Goal: Transaction & Acquisition: Register for event/course

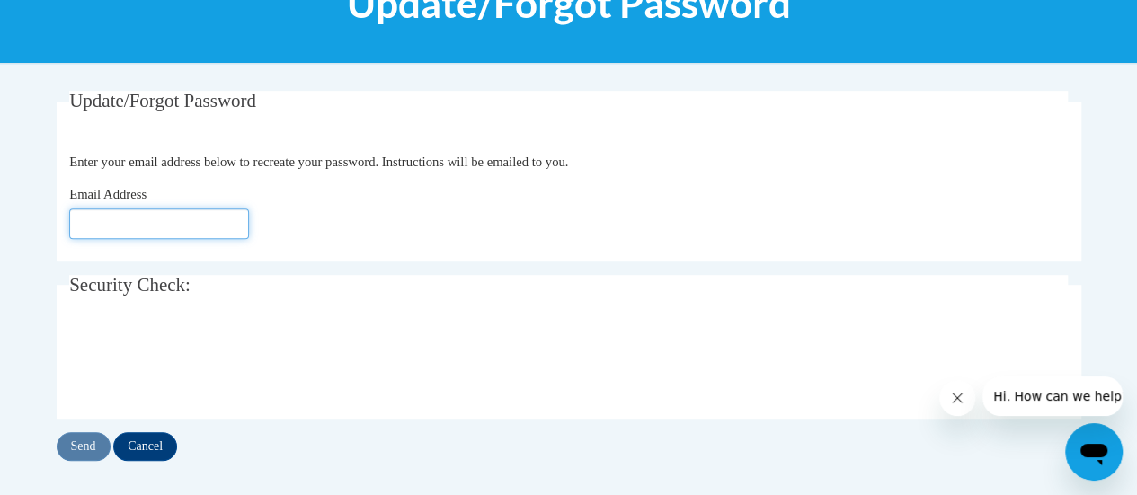
click at [158, 217] on input "Email Address" at bounding box center [159, 223] width 180 height 31
type input "a"
click button "Refresh captcha" at bounding box center [0, 0] width 0 height 0
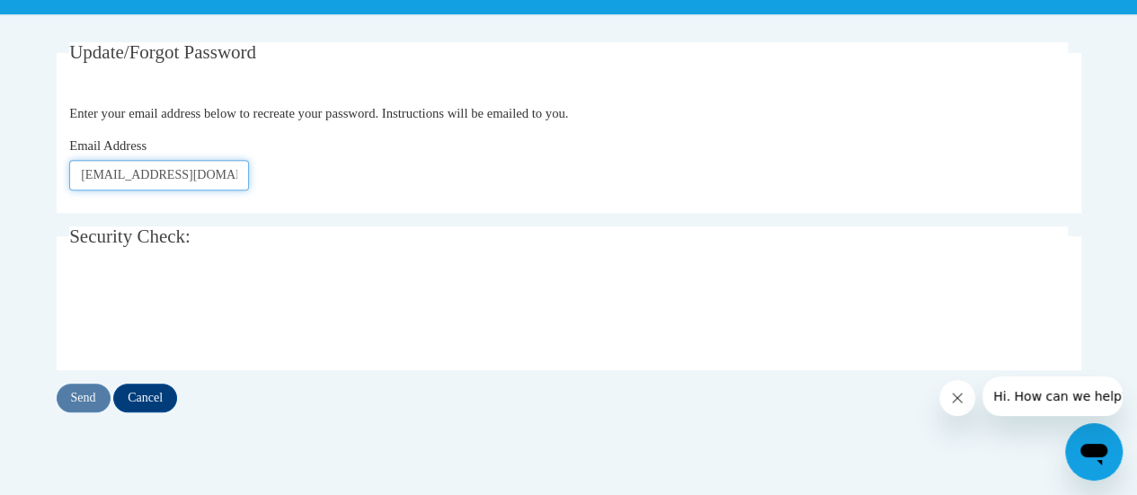
scroll to position [359, 0]
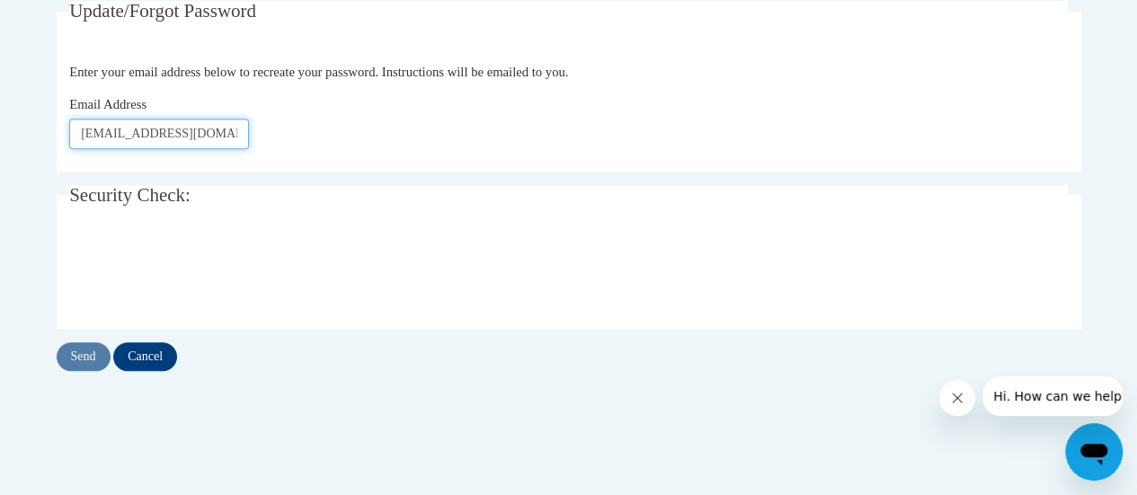
type input "shalto85@gmail.com"
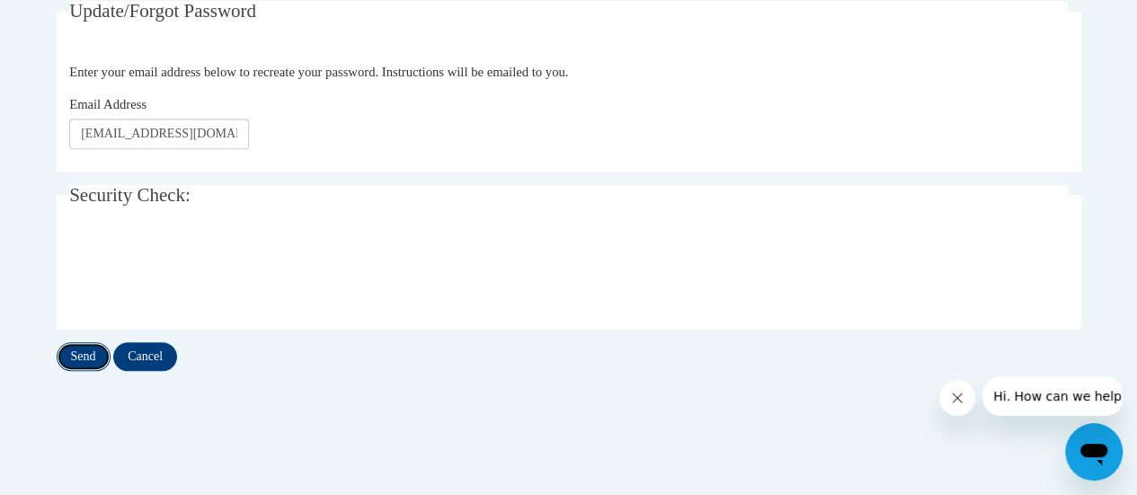
click at [83, 359] on input "Send" at bounding box center [84, 356] width 54 height 29
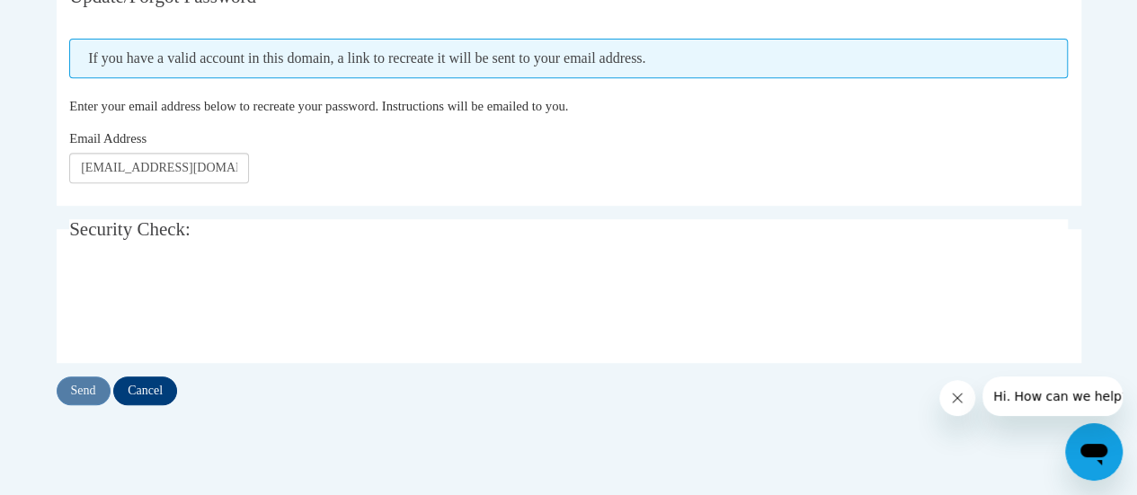
scroll to position [449, 0]
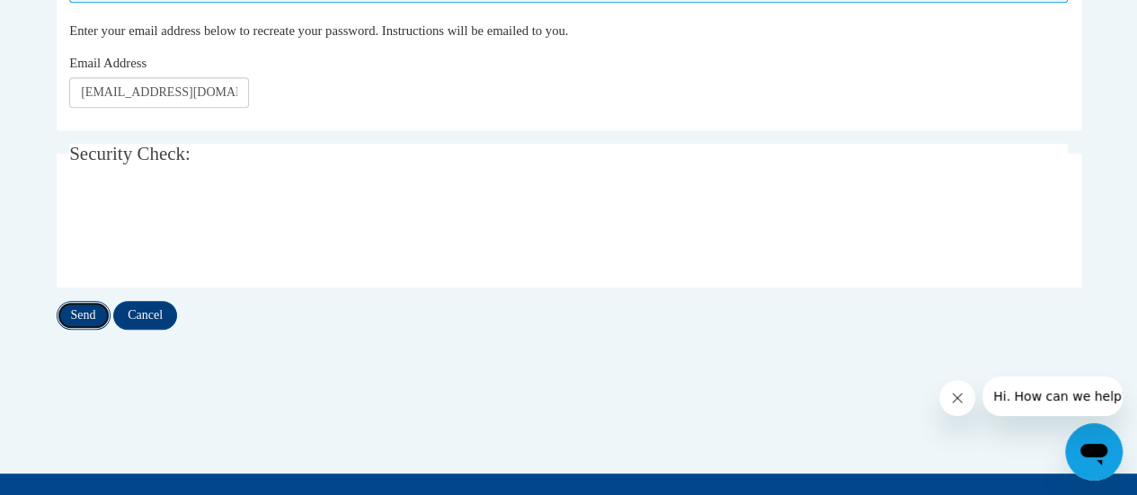
click at [87, 308] on input "Send" at bounding box center [84, 315] width 54 height 29
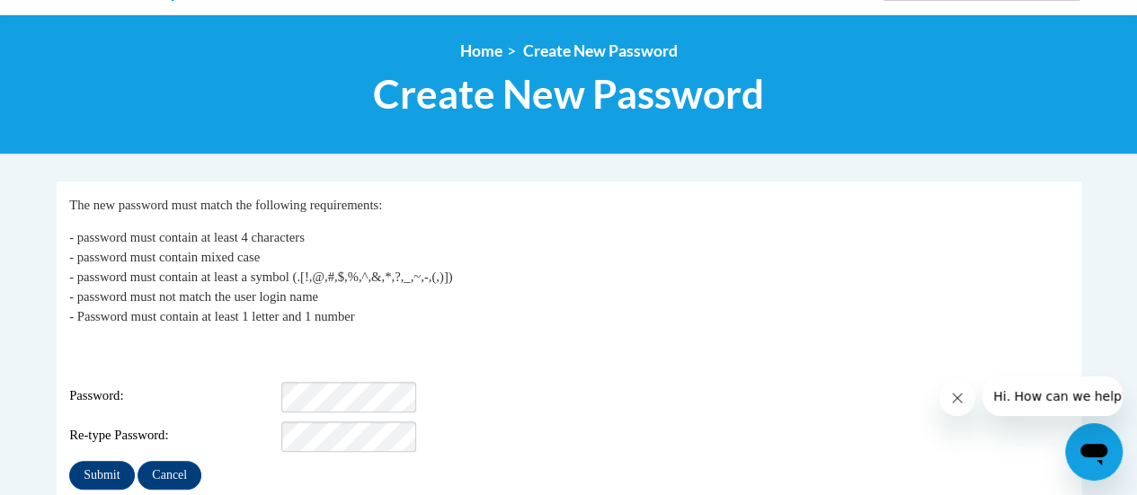
scroll to position [180, 0]
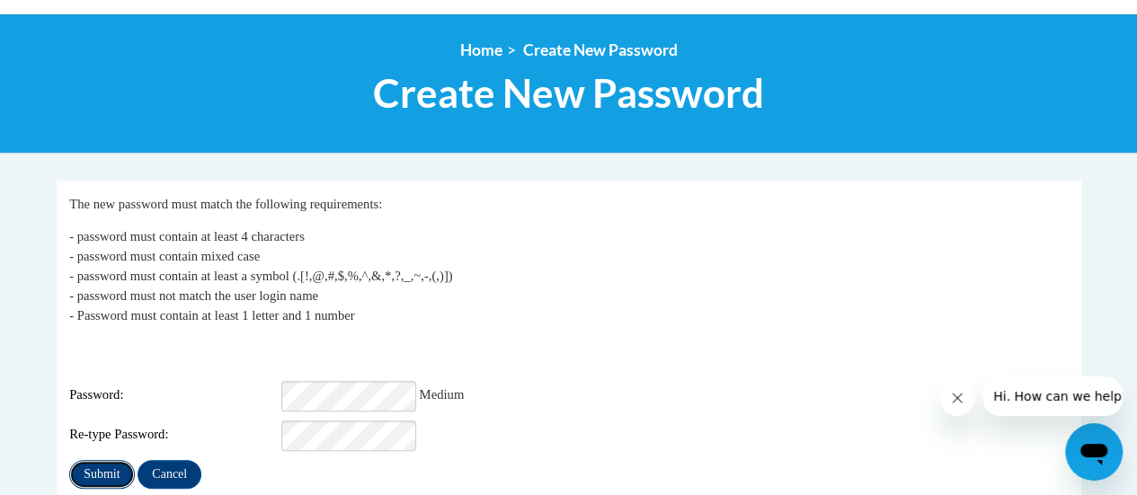
click at [119, 460] on input "Submit" at bounding box center [101, 474] width 65 height 29
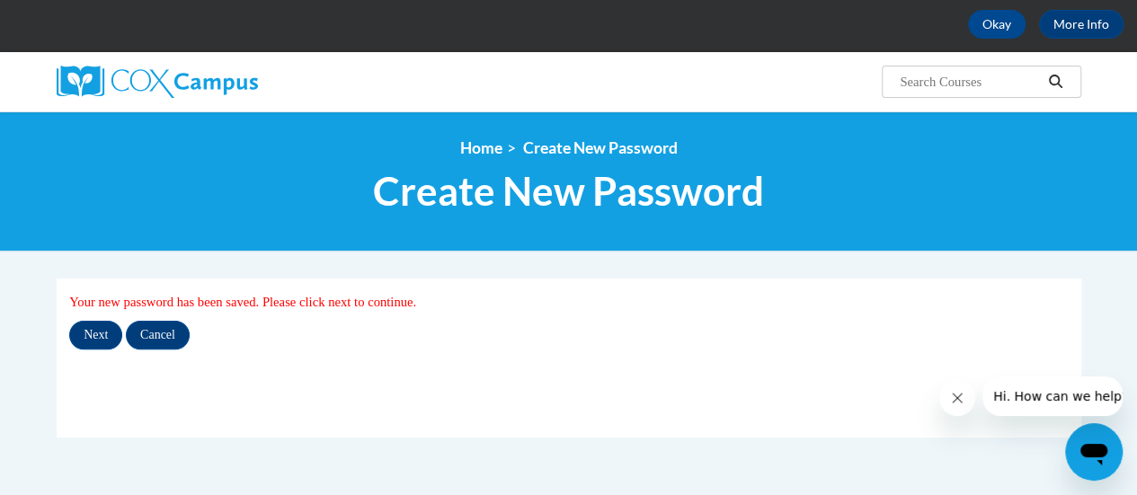
scroll to position [180, 0]
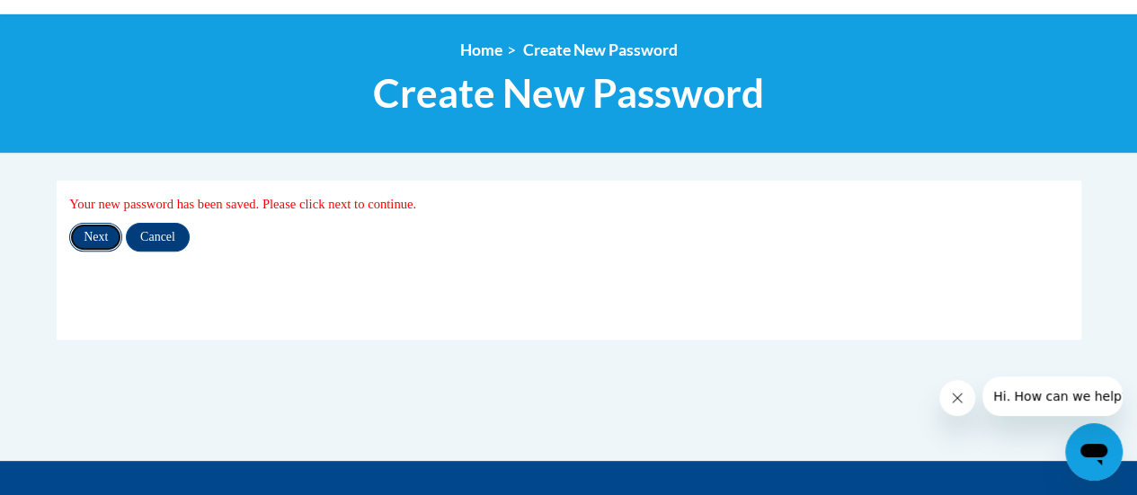
click at [96, 238] on input "Next" at bounding box center [95, 237] width 53 height 29
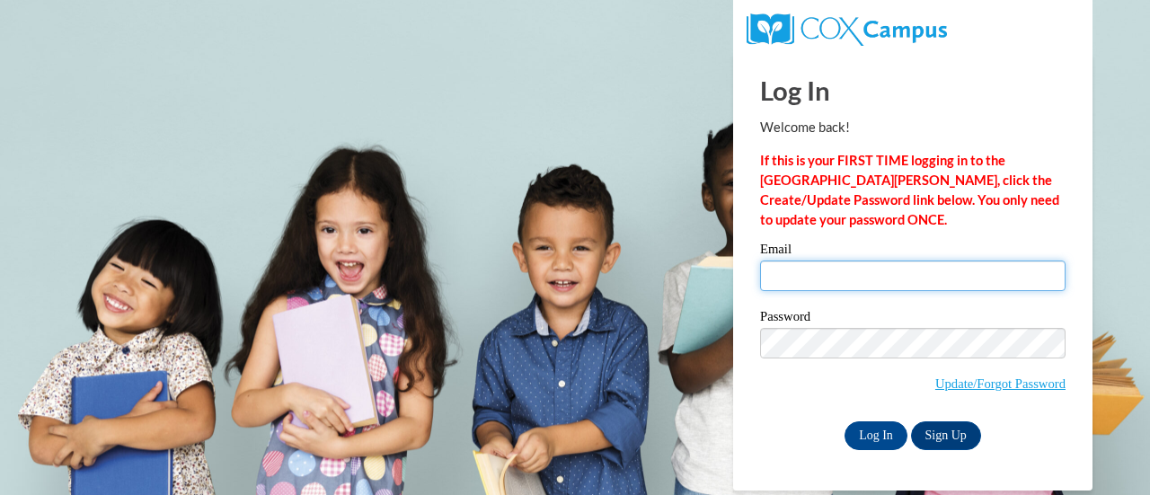
click at [832, 270] on input "Email" at bounding box center [913, 276] width 306 height 31
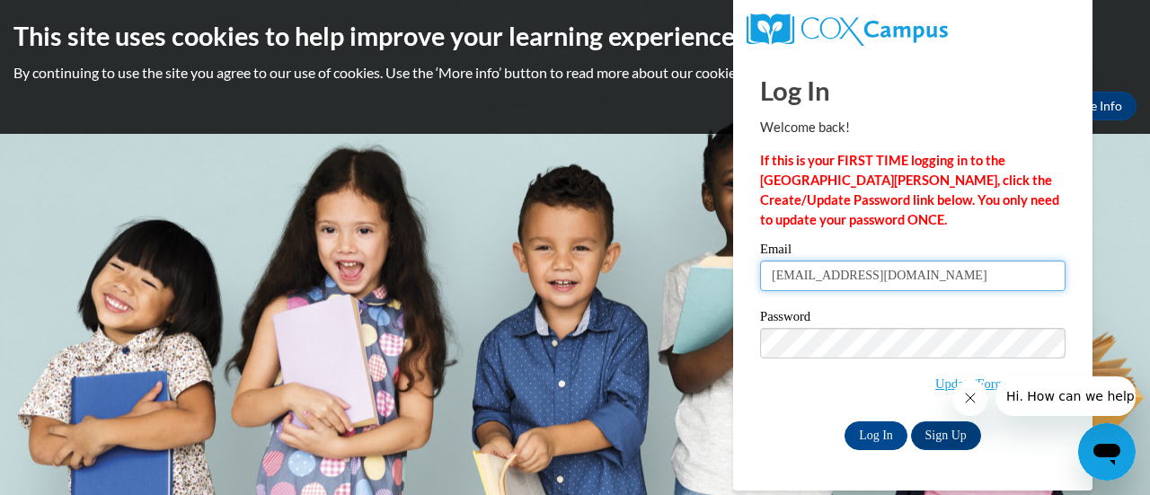
type input "[EMAIL_ADDRESS][DOMAIN_NAME]"
click at [952, 233] on div "Log In Welcome back! If this is your FIRST TIME logging in to the [GEOGRAPHIC_D…" at bounding box center [913, 252] width 306 height 396
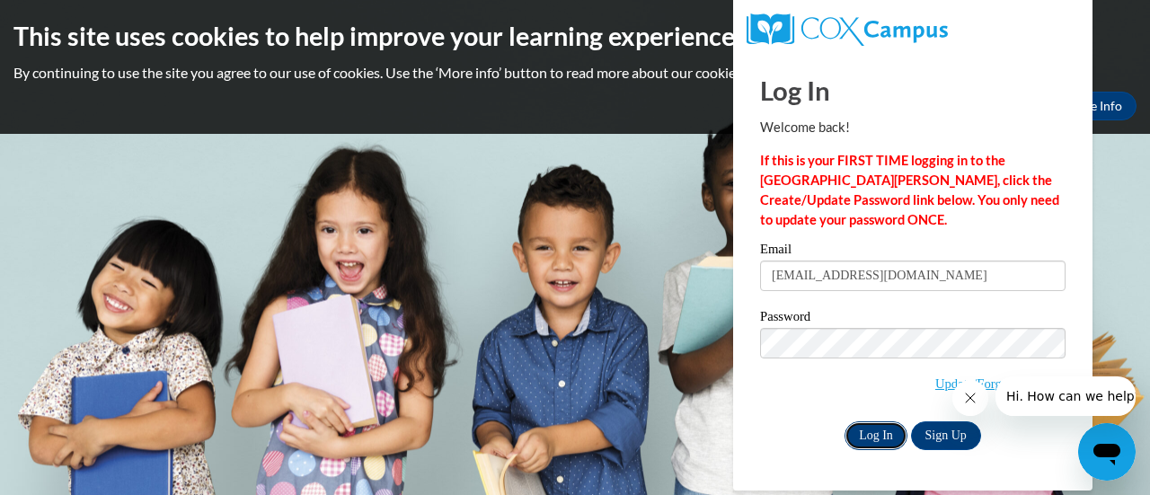
click at [882, 429] on input "Log In" at bounding box center [876, 435] width 63 height 29
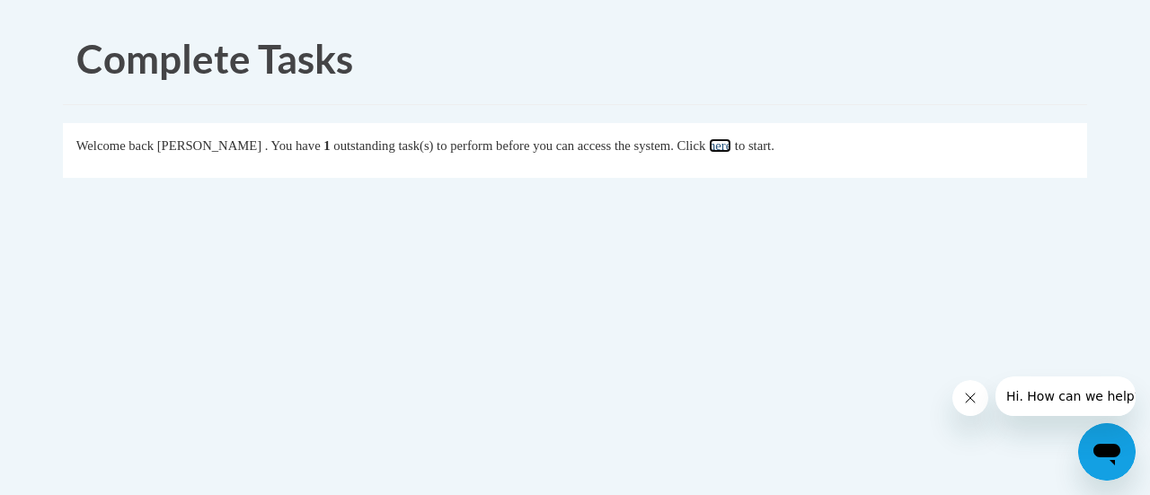
click at [731, 145] on link "here" at bounding box center [720, 145] width 22 height 14
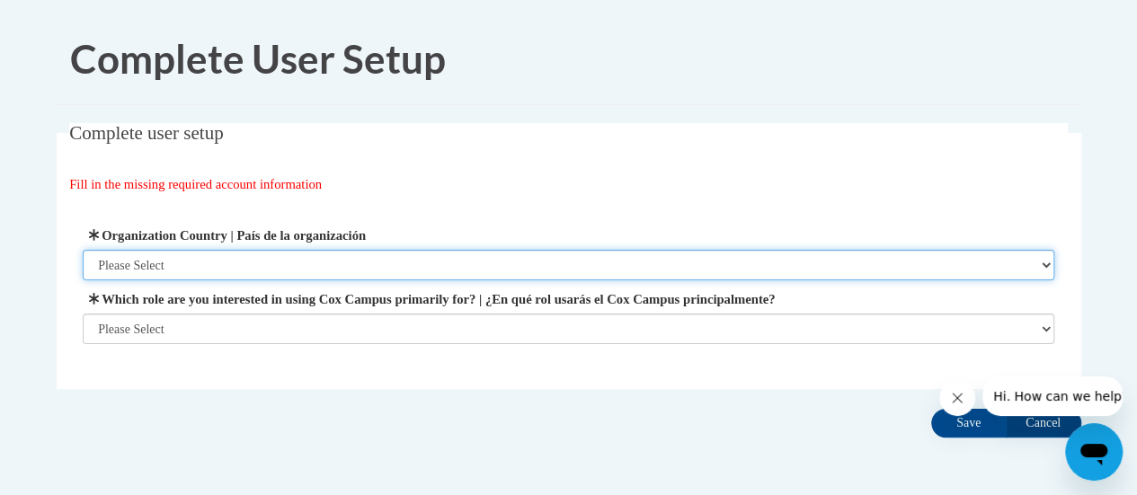
click at [244, 273] on select "Please Select United States | Estados Unidos Outside of the United States | Fue…" at bounding box center [568, 265] width 971 height 31
select select "ad49bcad-a171-4b2e-b99c-48b446064914"
click at [83, 250] on select "Please Select United States | Estados Unidos Outside of the United States | Fue…" at bounding box center [568, 265] width 971 height 31
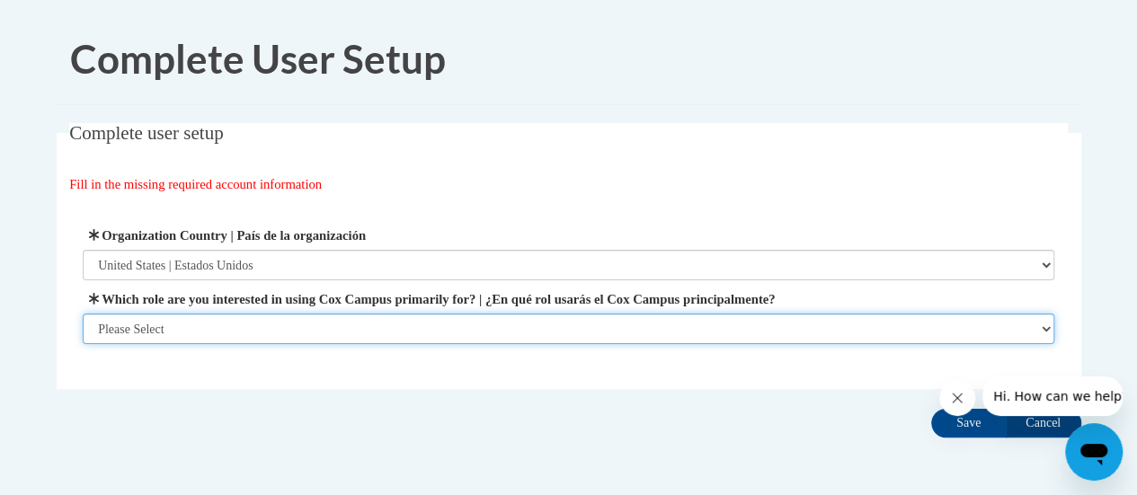
click at [231, 321] on select "Please Select College/University | Colegio/Universidad Community/Nonprofit Part…" at bounding box center [568, 329] width 971 height 31
select select "fbf2d438-af2f-41f8-98f1-81c410e29de3"
click at [83, 344] on select "Please Select College/University | Colegio/Universidad Community/Nonprofit Part…" at bounding box center [568, 329] width 971 height 31
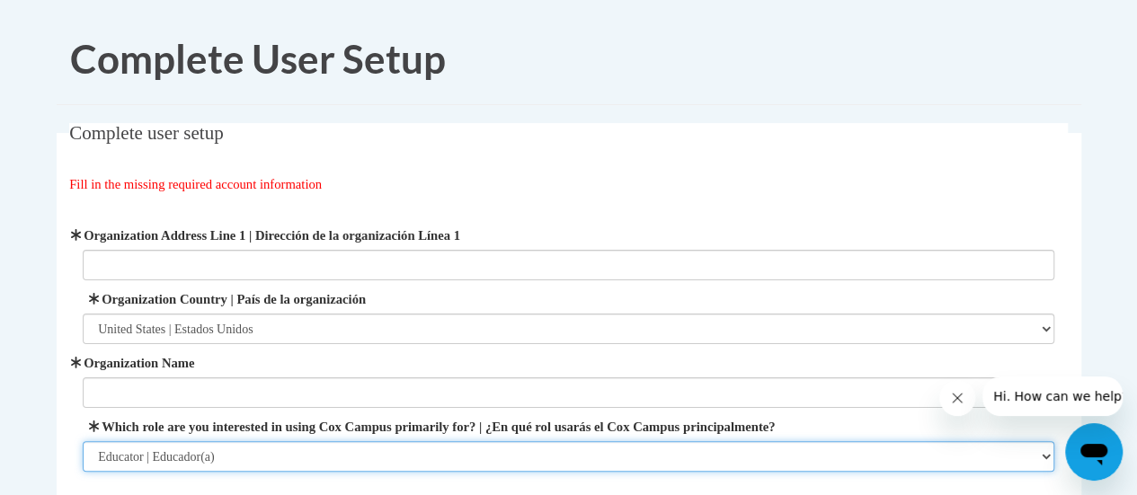
scroll to position [90, 0]
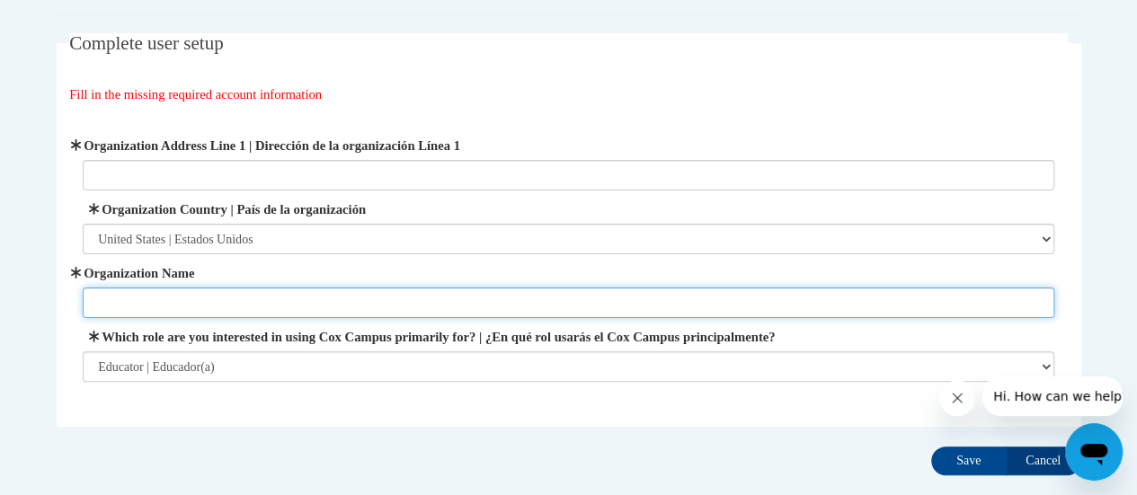
click at [200, 299] on input "Organization Name" at bounding box center [568, 303] width 971 height 31
type input "KinderCare"
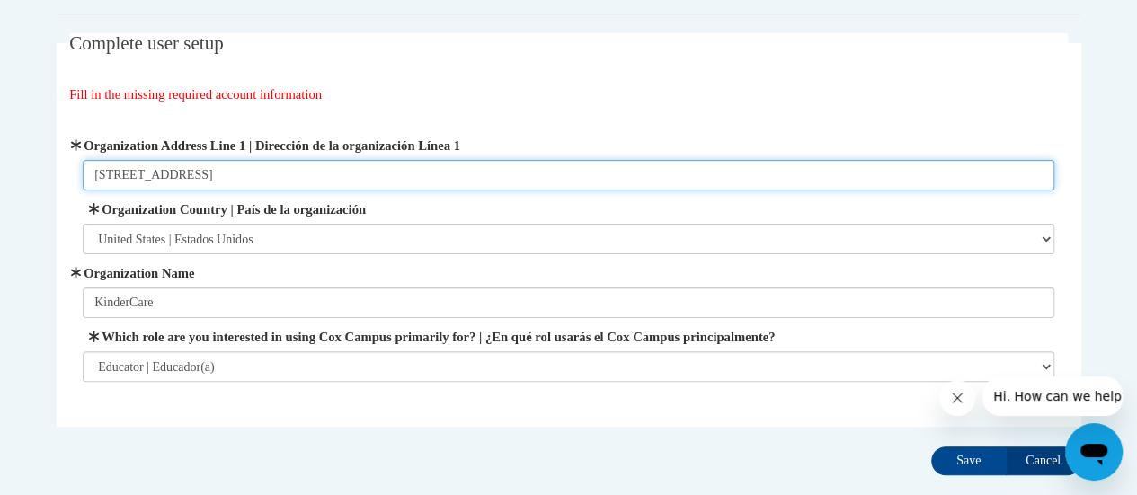
click at [229, 183] on input "6080 Marshalee Dr" at bounding box center [568, 175] width 971 height 31
type input "6080 Marshalee Dr"
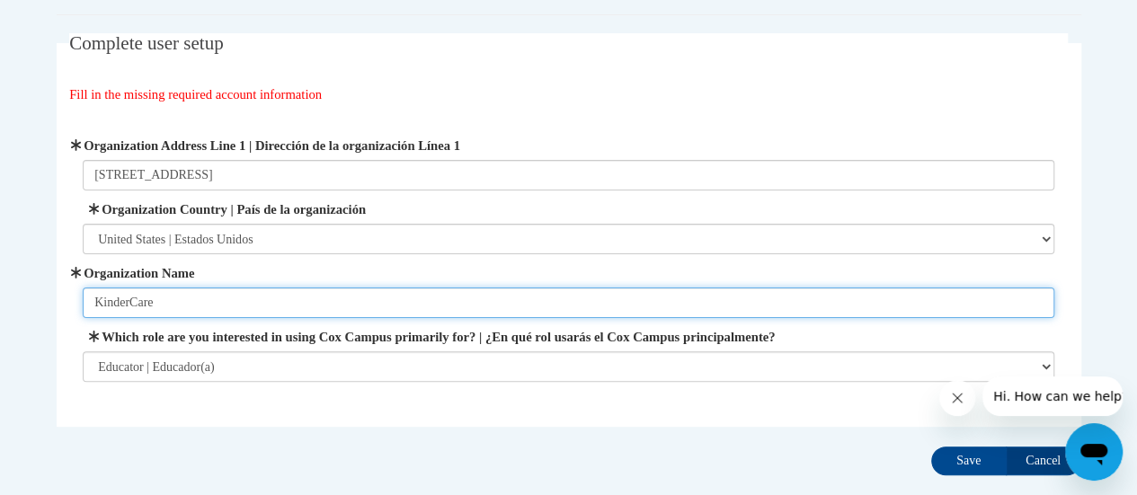
click at [172, 299] on input "KinderCare" at bounding box center [568, 303] width 971 height 31
type input "KinderCare"
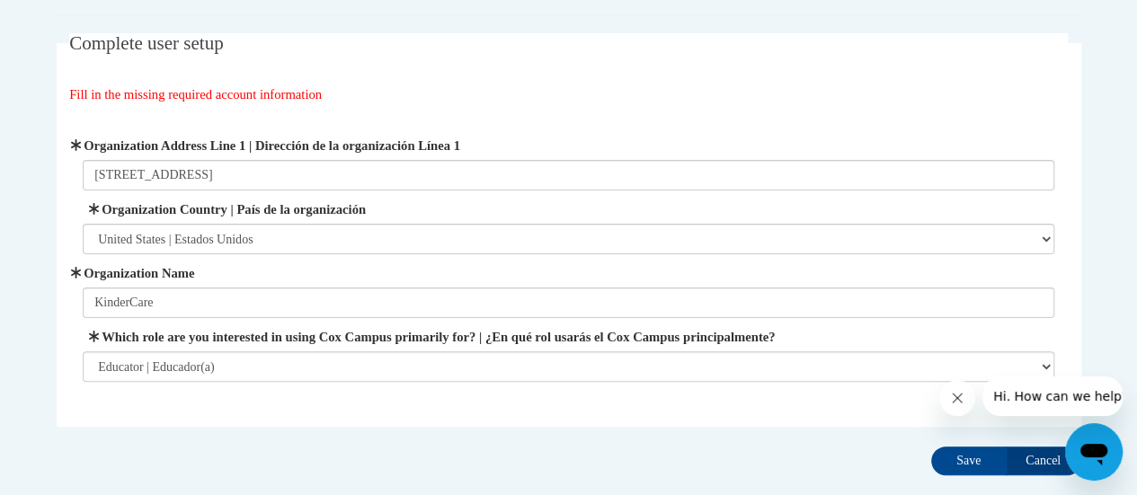
drag, startPoint x: 507, startPoint y: 432, endPoint x: 588, endPoint y: 423, distance: 81.4
click at [507, 432] on div "Complete user setup Fill in the missing required account information User Profi…" at bounding box center [568, 257] width 1051 height 449
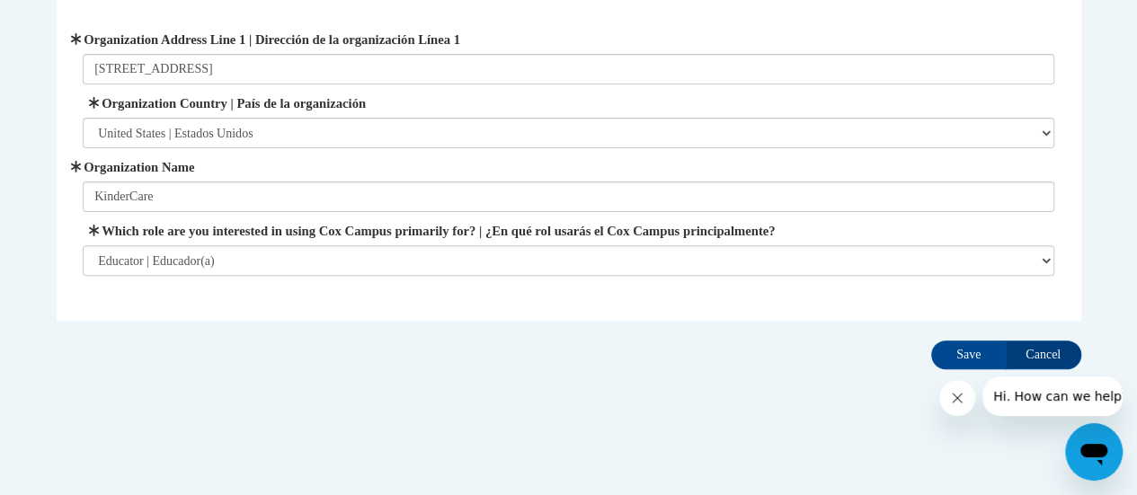
scroll to position [197, 0]
click at [970, 357] on input "Save" at bounding box center [968, 354] width 75 height 29
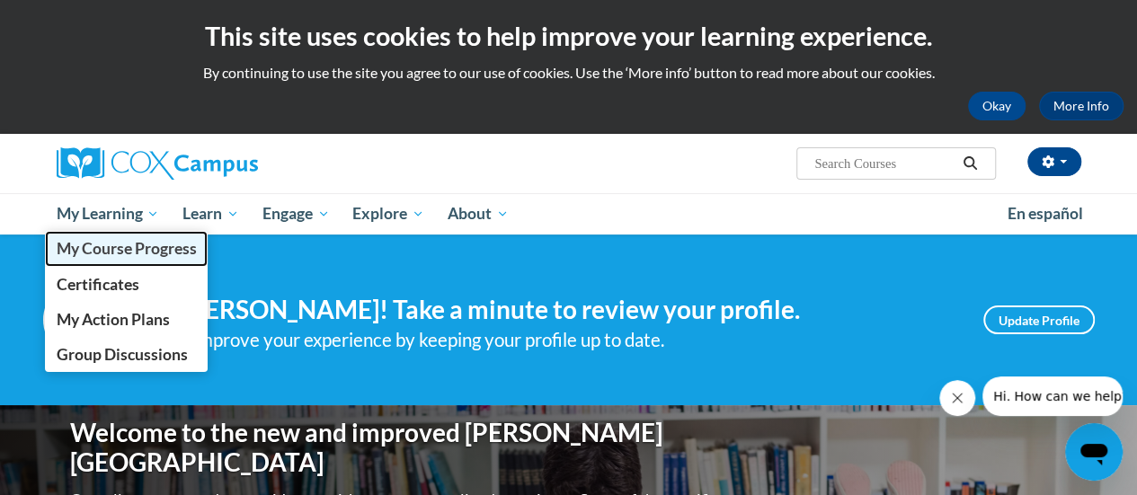
click at [125, 248] on span "My Course Progress" at bounding box center [126, 248] width 140 height 19
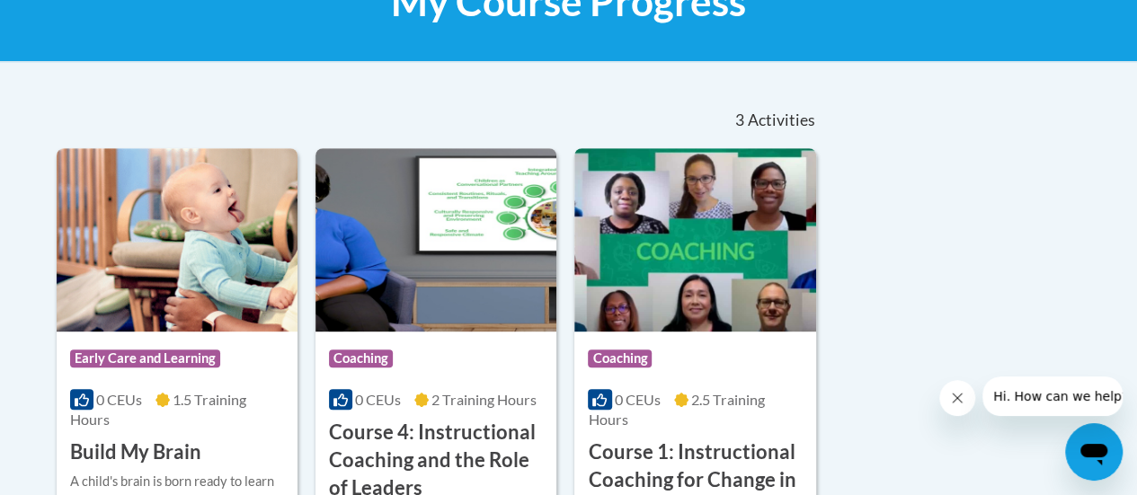
scroll to position [43, 0]
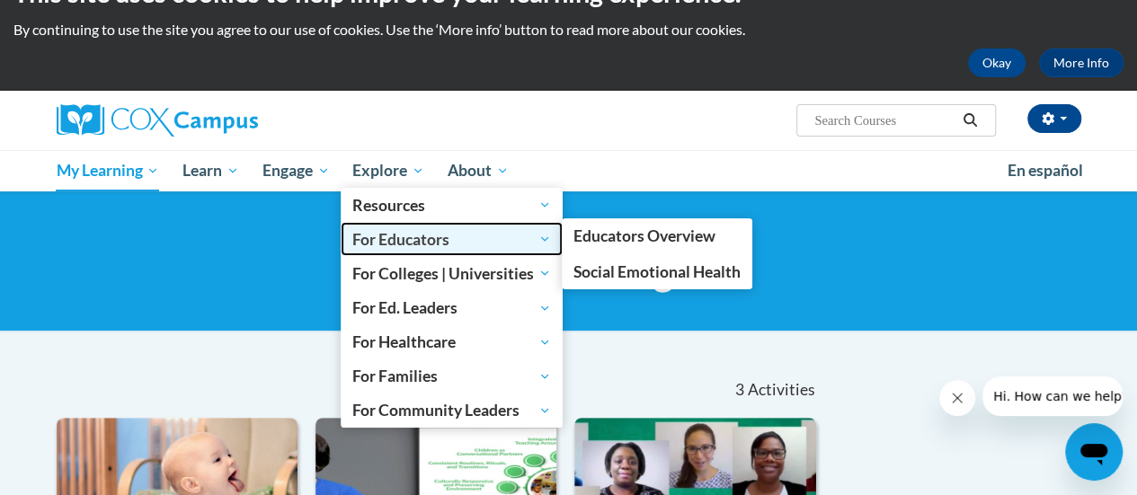
click at [541, 240] on span "For Educators" at bounding box center [451, 239] width 199 height 22
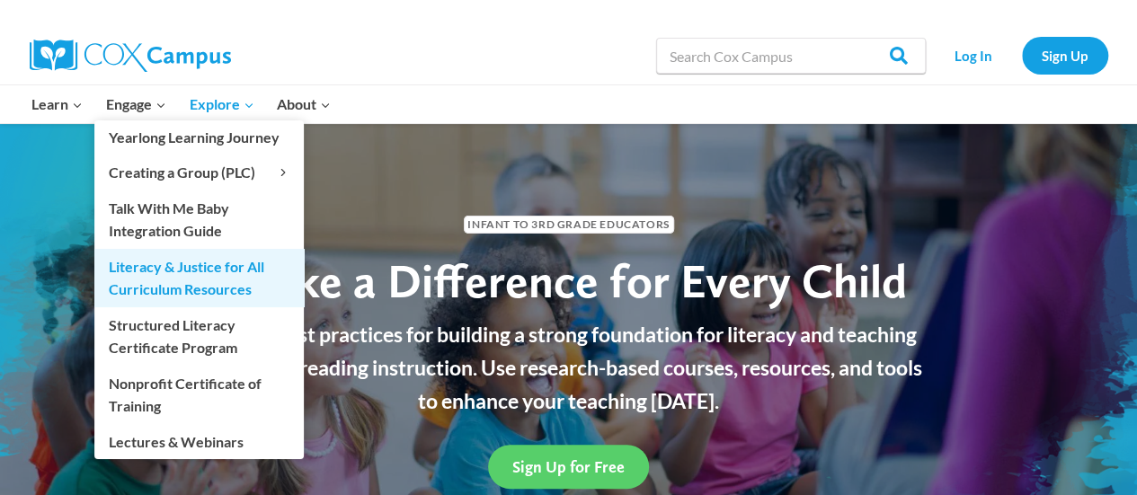
click at [183, 280] on link "Literacy & Justice for All Curriculum Resources" at bounding box center [198, 278] width 209 height 58
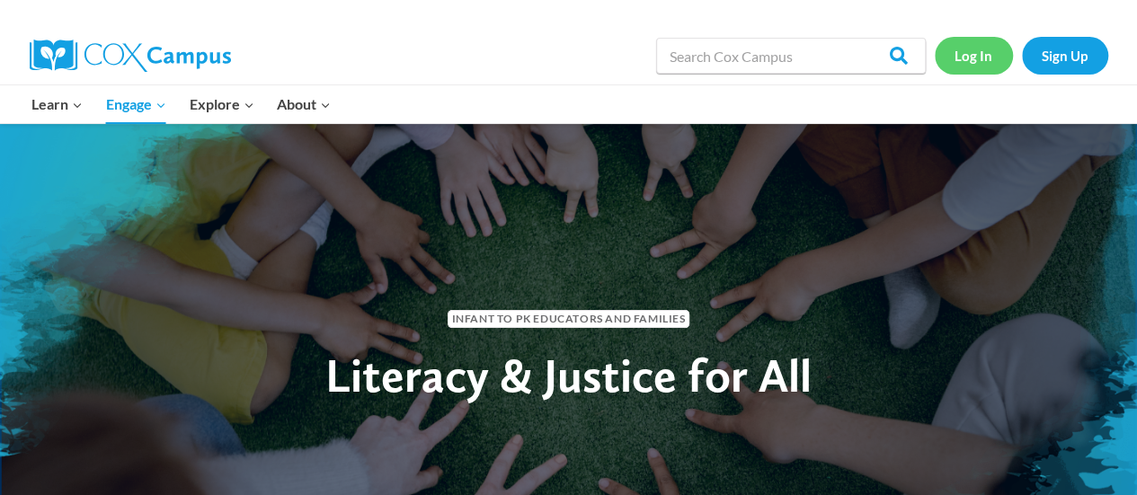
click at [976, 58] on link "Log In" at bounding box center [974, 55] width 78 height 37
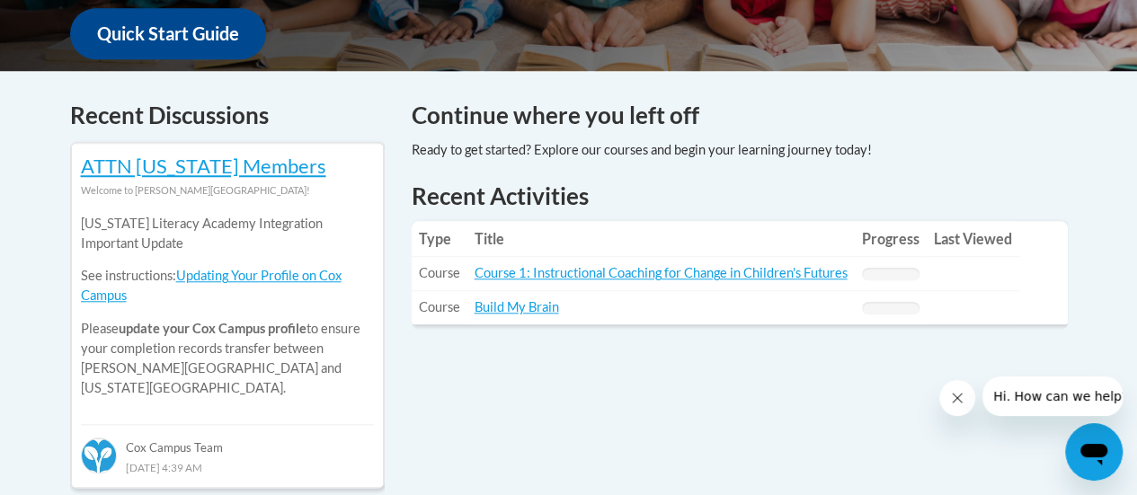
scroll to position [681, 0]
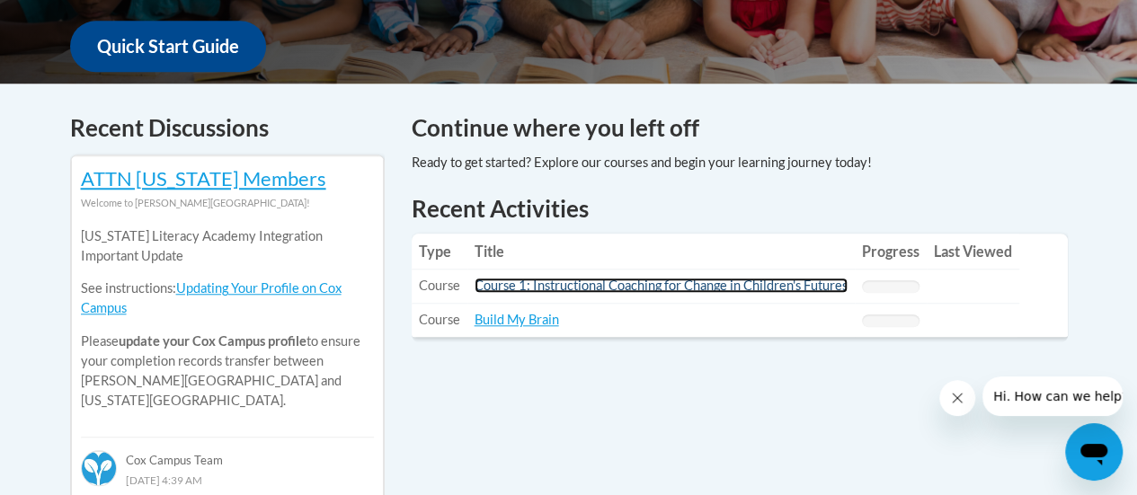
click at [622, 287] on link "Course 1: Instructional Coaching for Change in Children's Futures" at bounding box center [660, 285] width 373 height 15
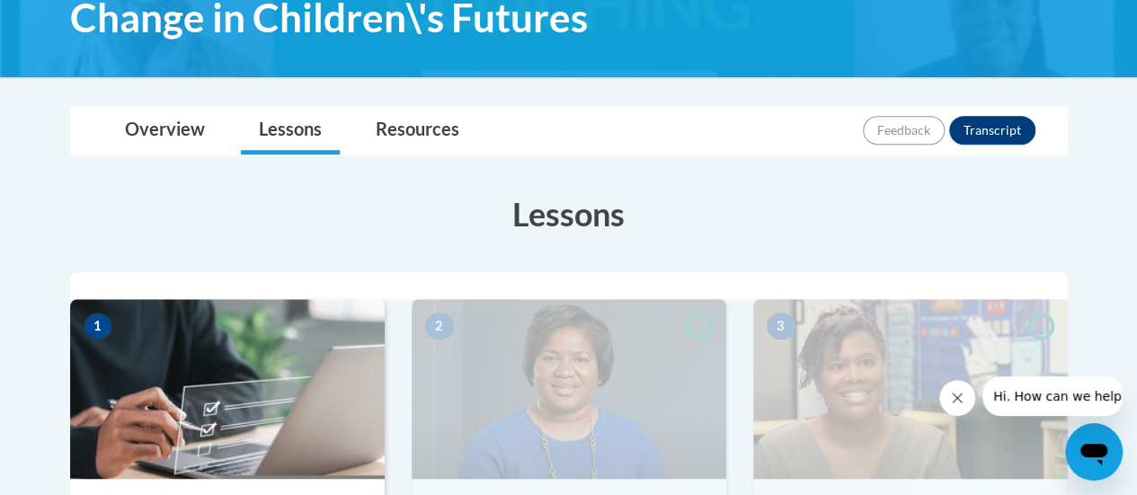
scroll to position [260, 0]
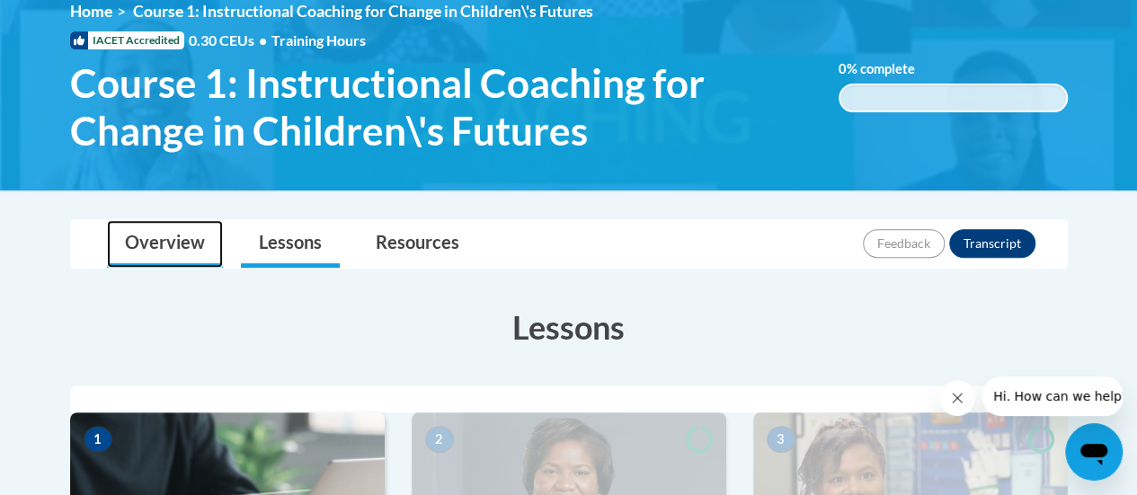
click at [189, 244] on link "Overview" at bounding box center [165, 244] width 116 height 48
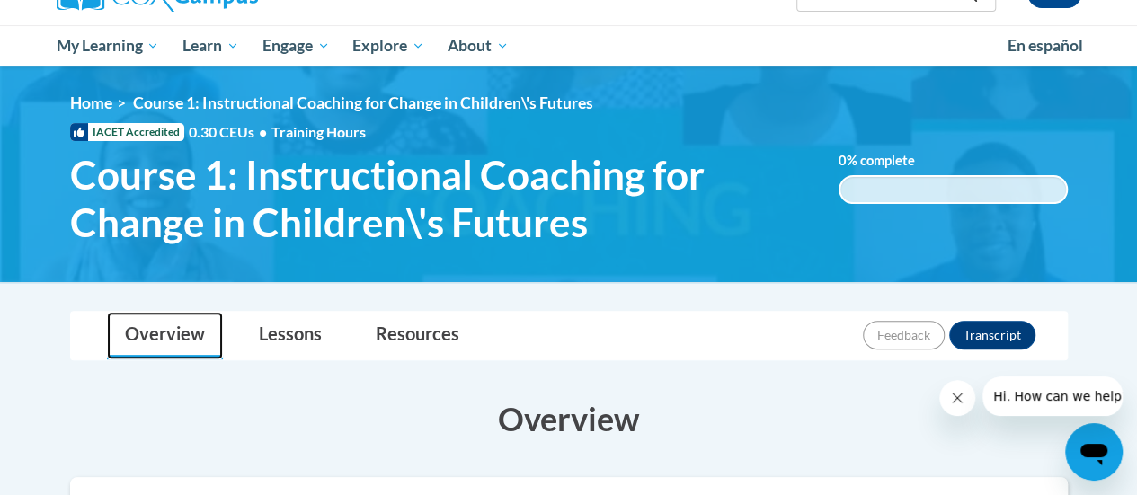
scroll to position [0, 0]
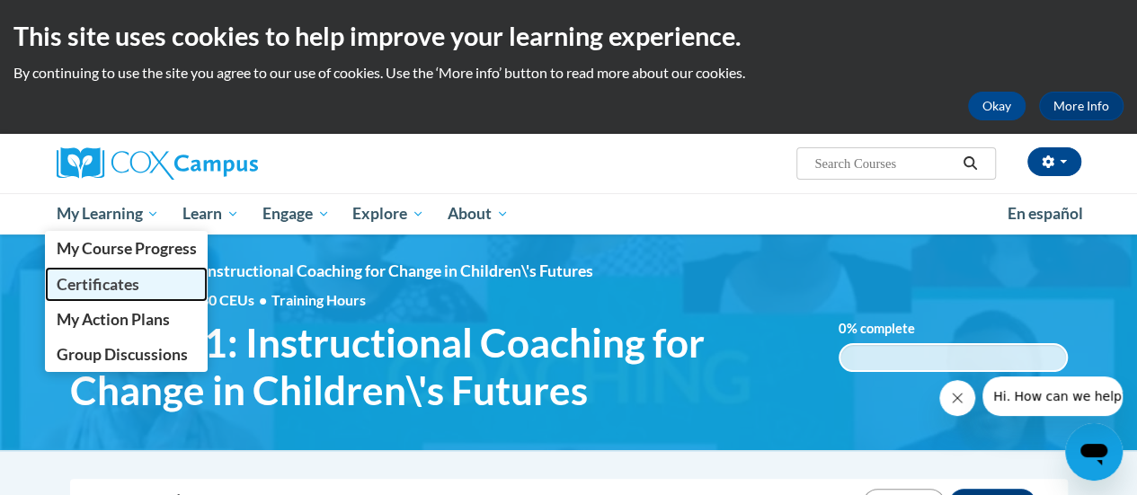
click at [127, 282] on span "Certificates" at bounding box center [97, 284] width 83 height 19
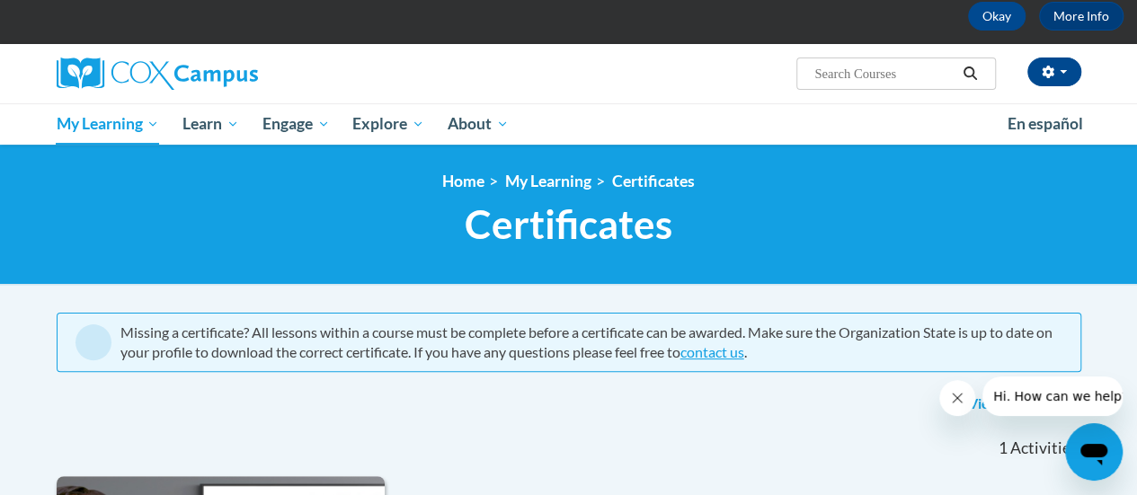
scroll to position [90, 0]
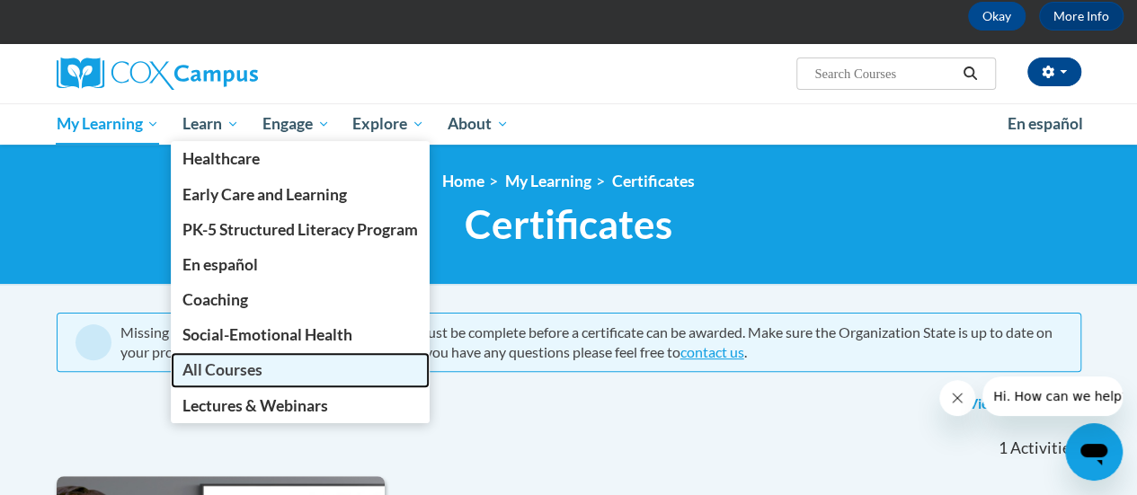
click at [233, 368] on span "All Courses" at bounding box center [222, 369] width 80 height 19
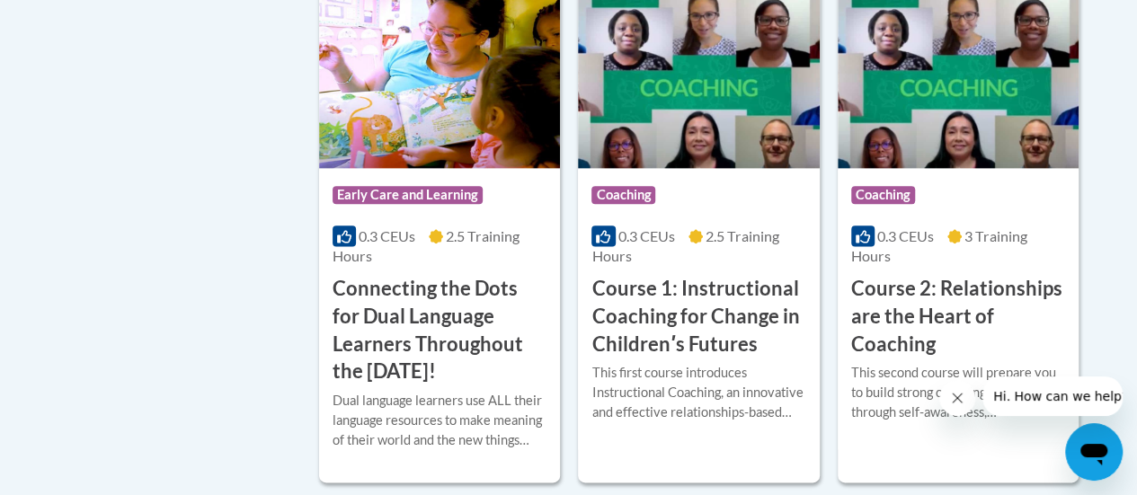
scroll to position [1078, 0]
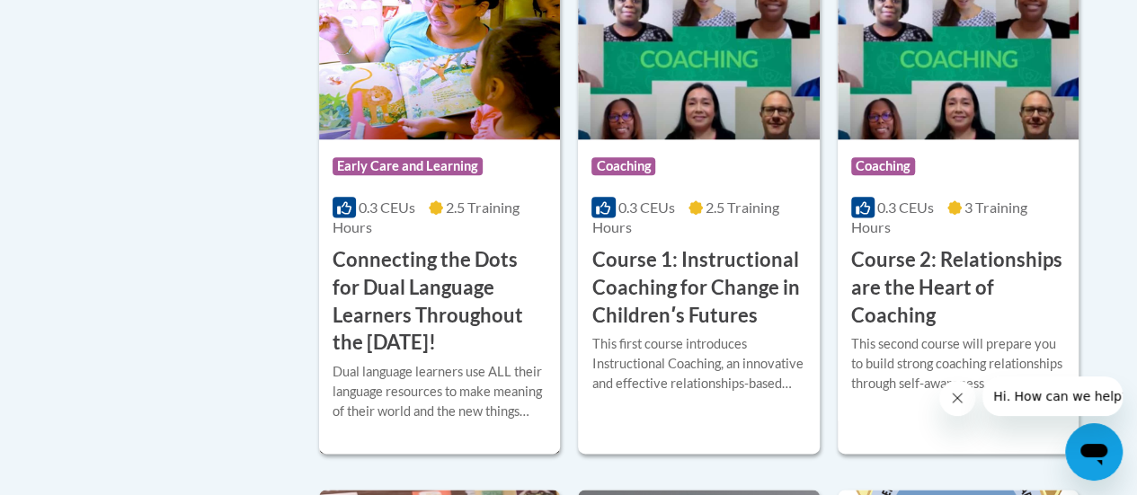
click at [420, 294] on h3 "Connecting the Dots for Dual Language Learners Throughout the [DATE]!" at bounding box center [439, 301] width 214 height 111
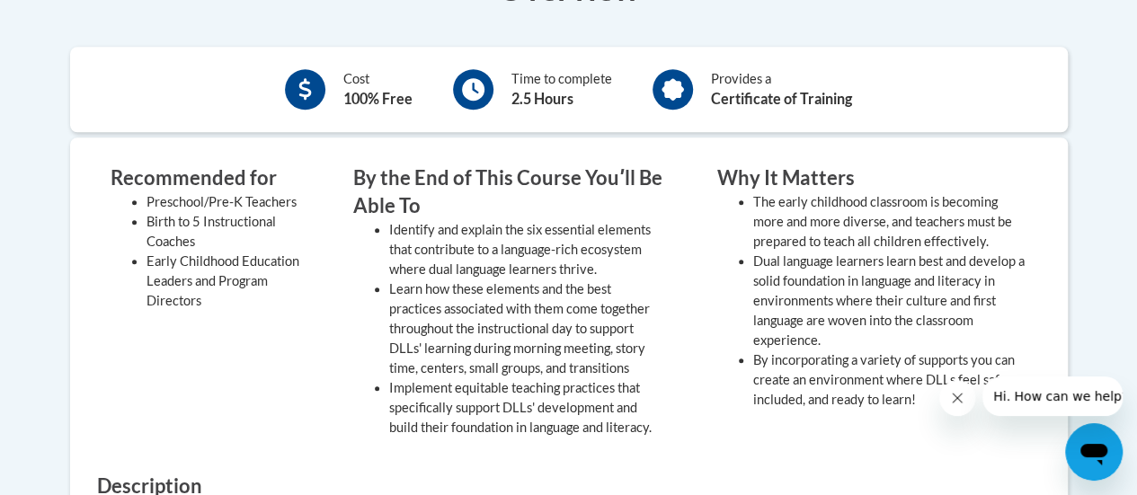
scroll to position [539, 0]
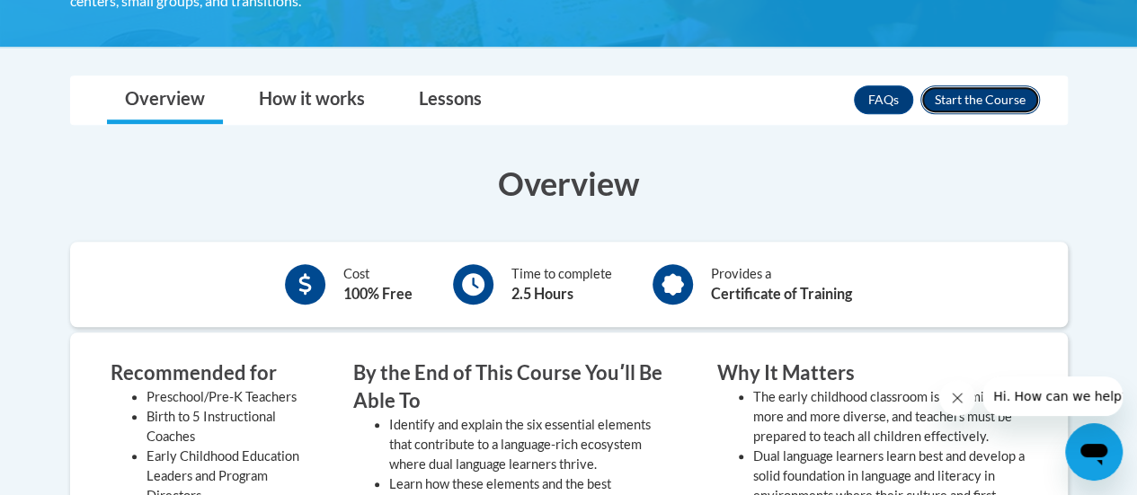
click at [967, 93] on button "Enroll" at bounding box center [980, 99] width 120 height 29
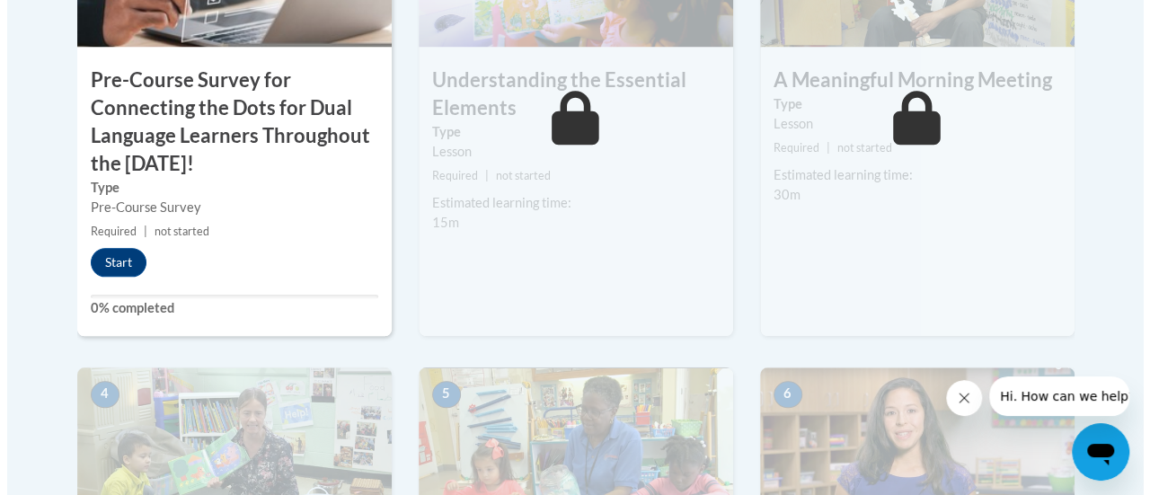
scroll to position [809, 0]
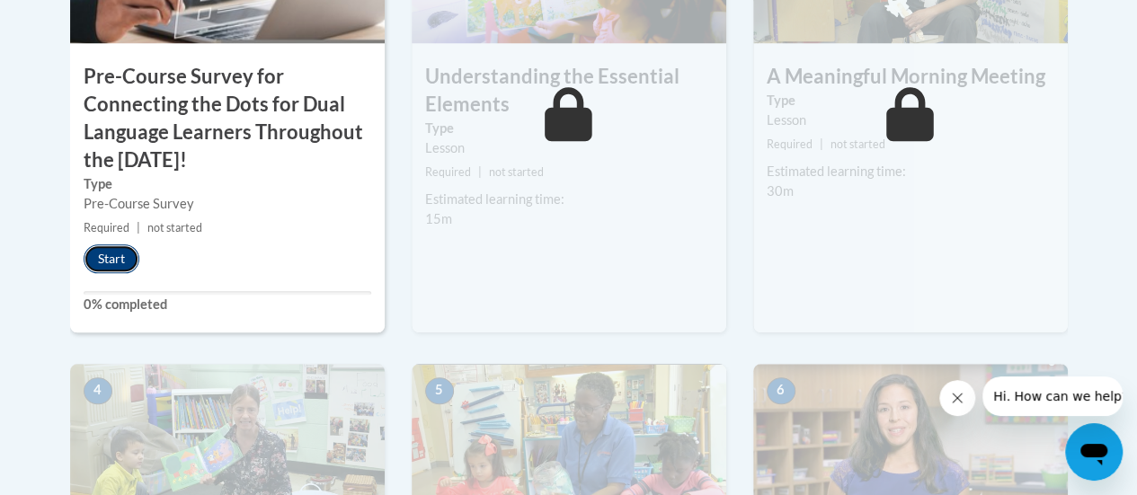
click at [112, 258] on button "Start" at bounding box center [112, 258] width 56 height 29
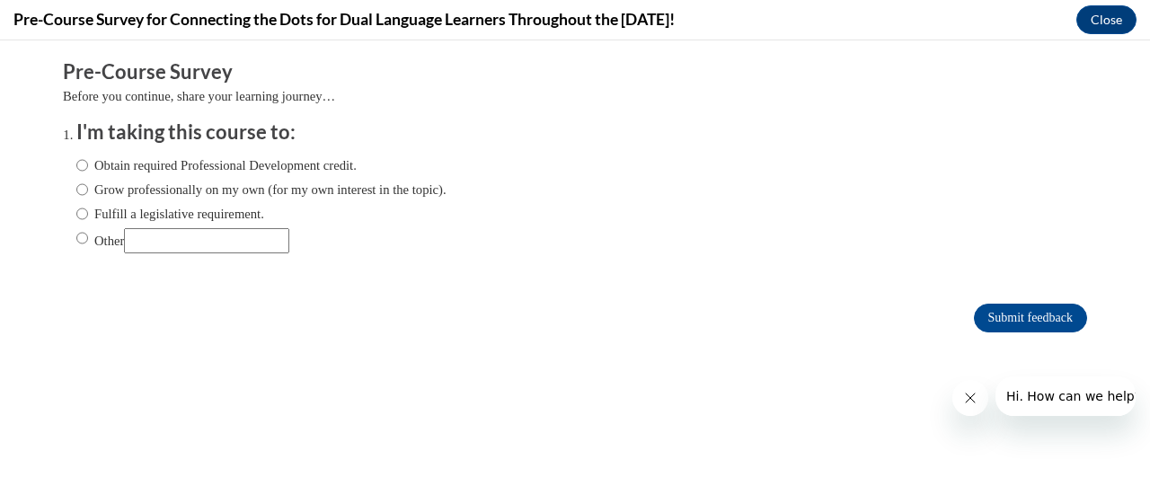
scroll to position [0, 0]
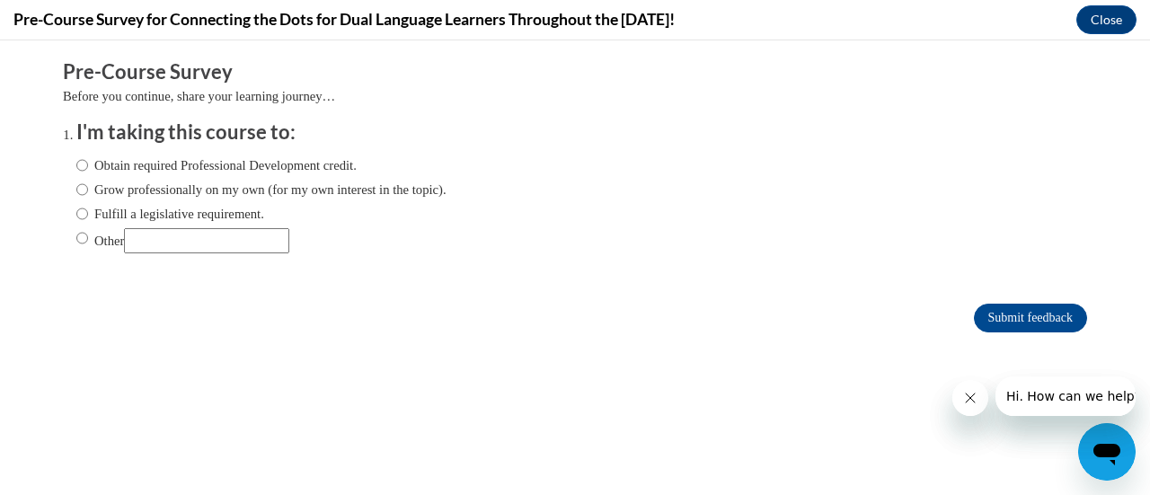
click at [76, 163] on input "Obtain required Professional Development credit." at bounding box center [82, 165] width 12 height 20
radio input "true"
click at [689, 348] on form "Pre-Course Survey Before you continue, share your learning journey… I'm taking …" at bounding box center [575, 204] width 1024 height 293
click at [1002, 321] on input "Submit feedback" at bounding box center [1030, 318] width 113 height 29
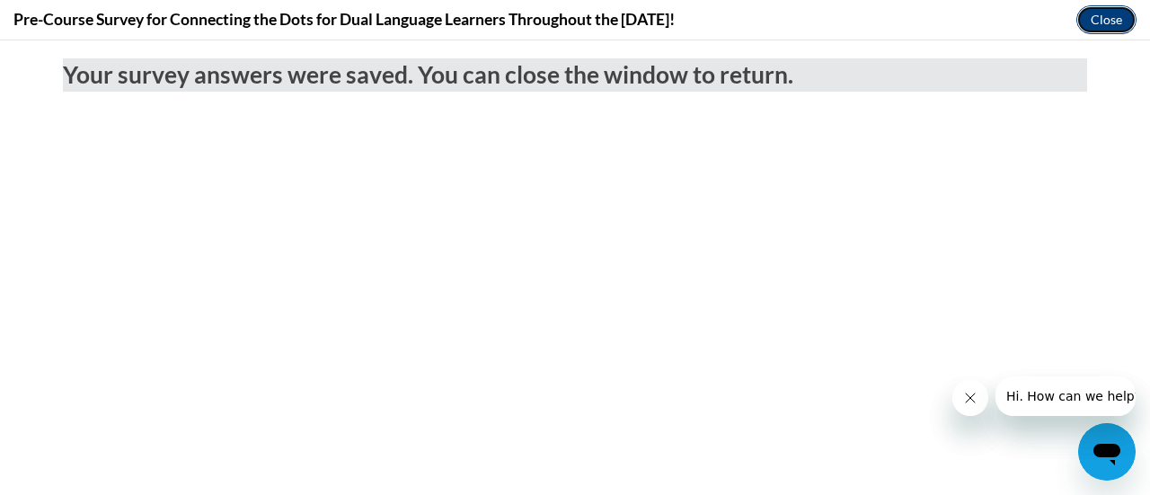
click at [1107, 22] on button "Close" at bounding box center [1106, 19] width 60 height 29
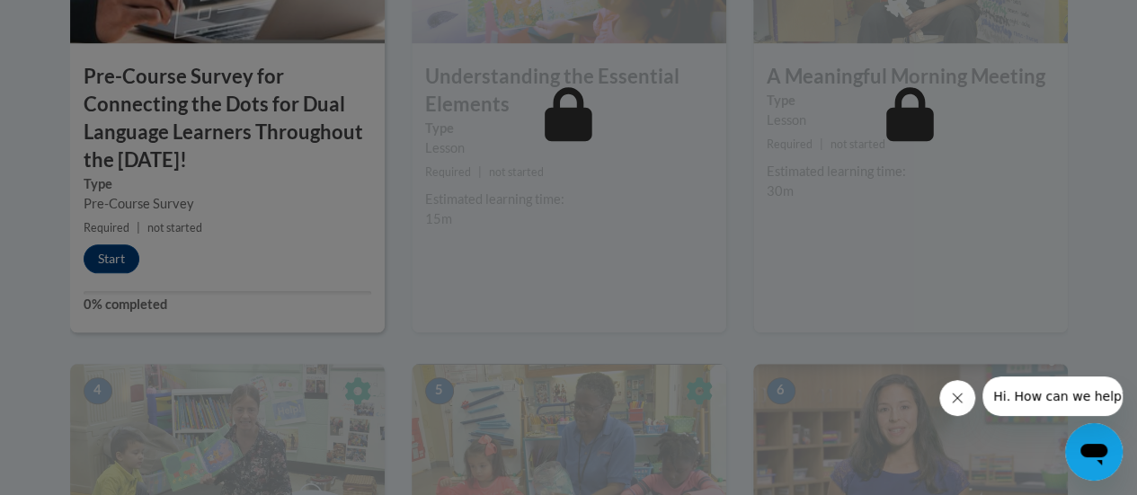
click at [958, 399] on icon "Close message from company" at bounding box center [956, 398] width 9 height 9
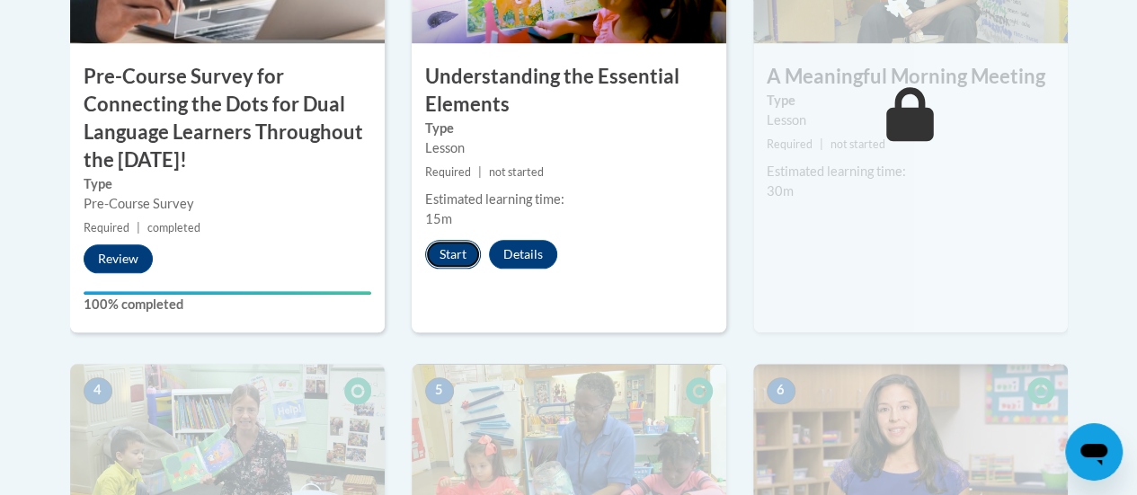
click at [456, 254] on button "Start" at bounding box center [453, 254] width 56 height 29
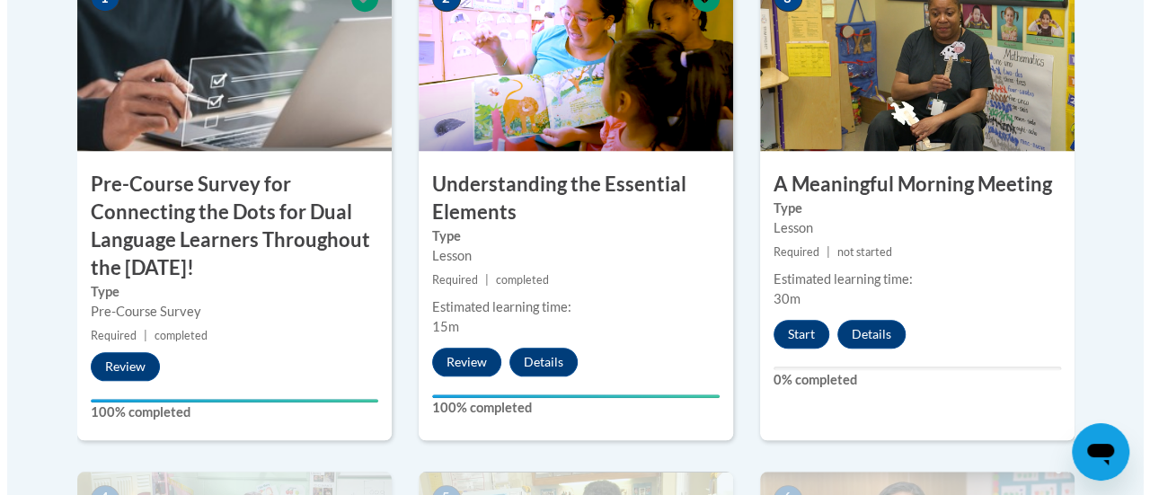
scroll to position [719, 0]
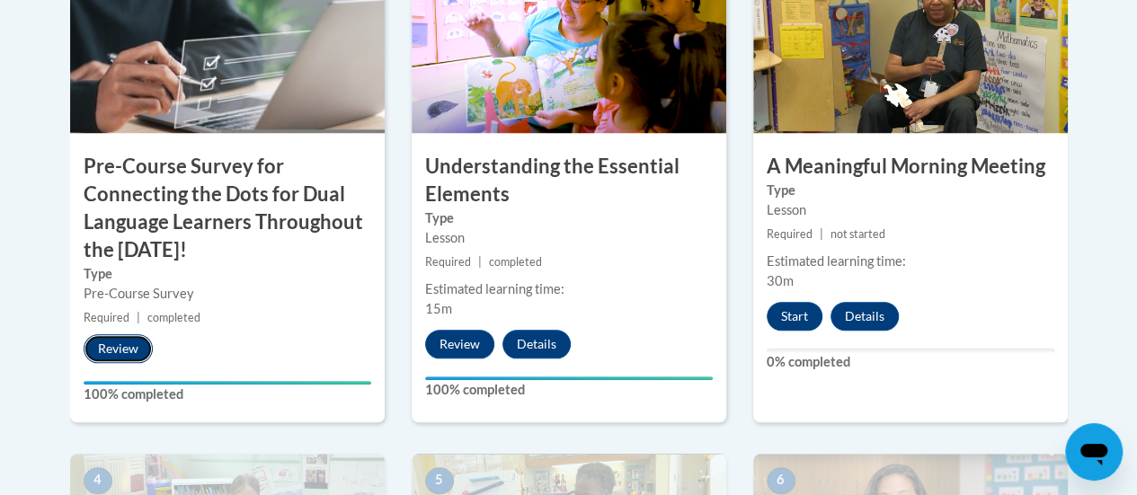
click at [130, 352] on button "Review" at bounding box center [118, 348] width 69 height 29
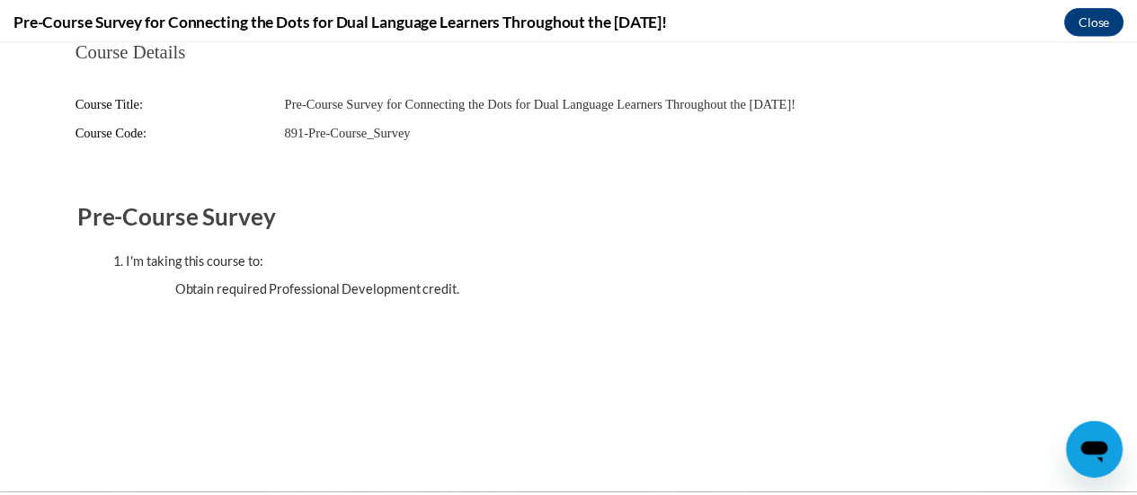
scroll to position [0, 0]
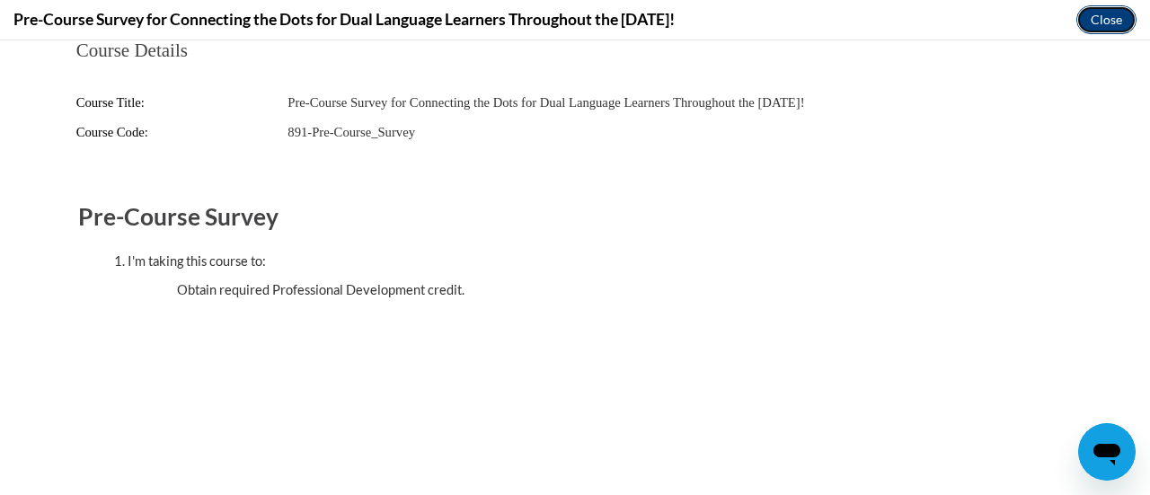
click at [1112, 27] on button "Close" at bounding box center [1106, 19] width 60 height 29
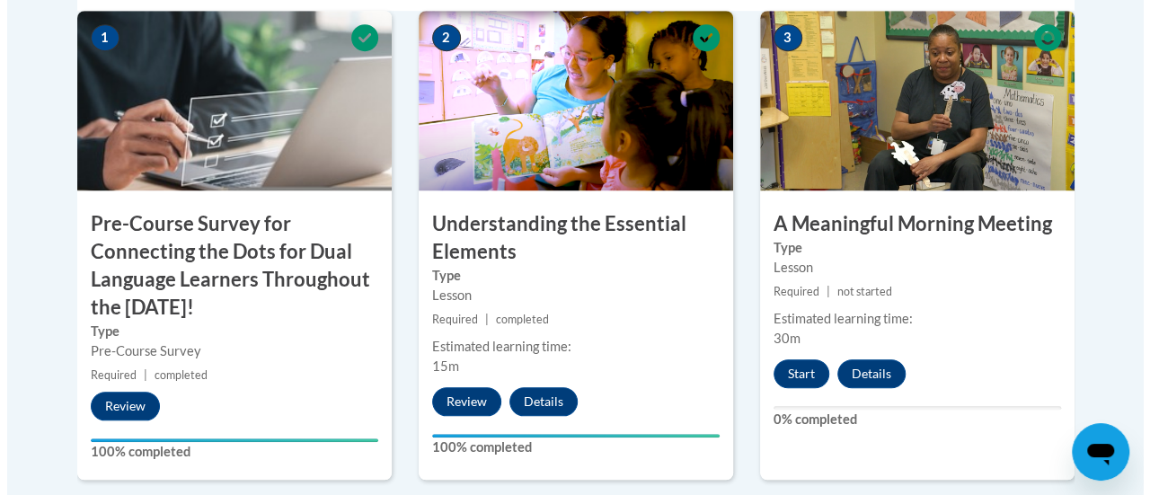
scroll to position [719, 0]
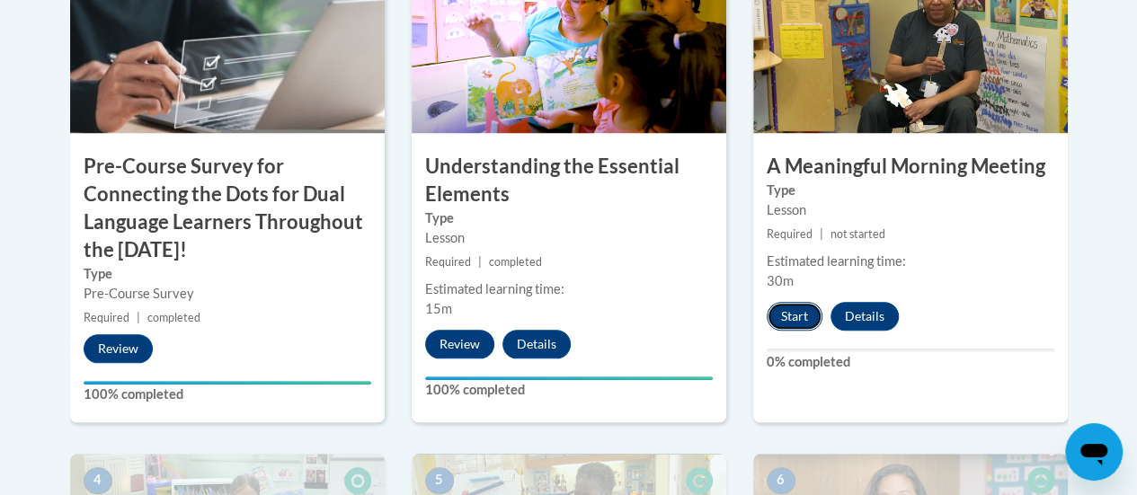
click at [800, 317] on button "Start" at bounding box center [794, 316] width 56 height 29
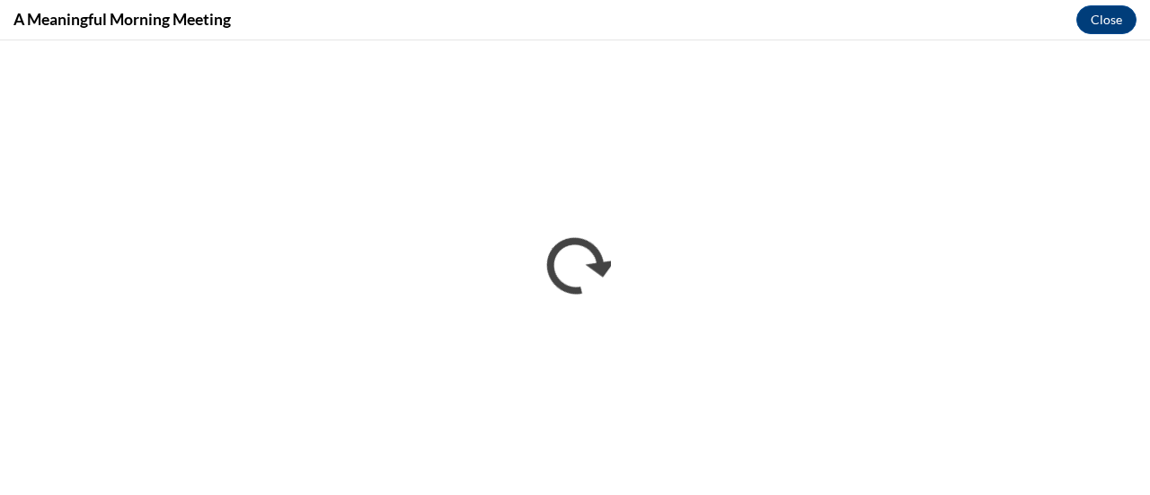
scroll to position [0, 0]
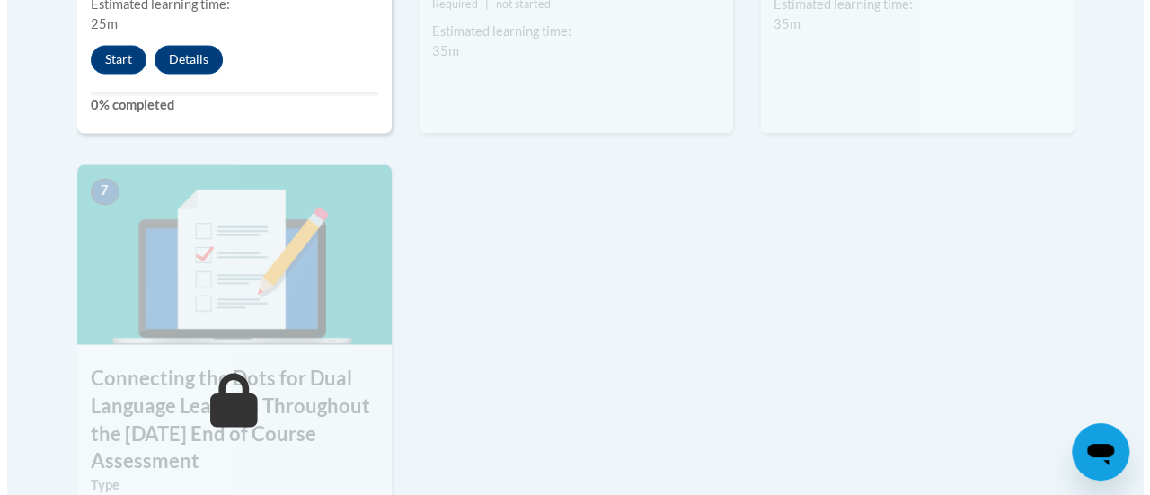
scroll to position [1438, 0]
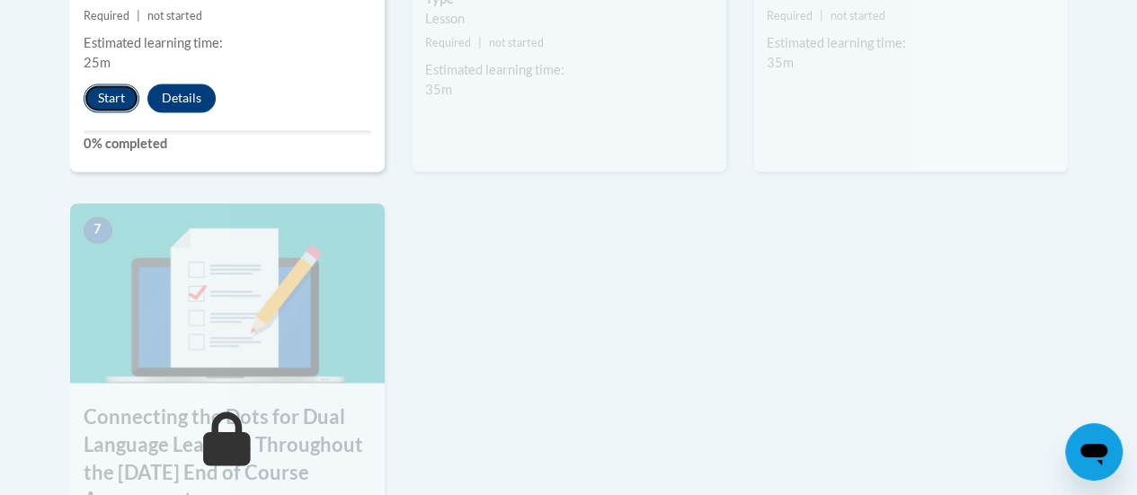
click at [119, 97] on button "Start" at bounding box center [112, 98] width 56 height 29
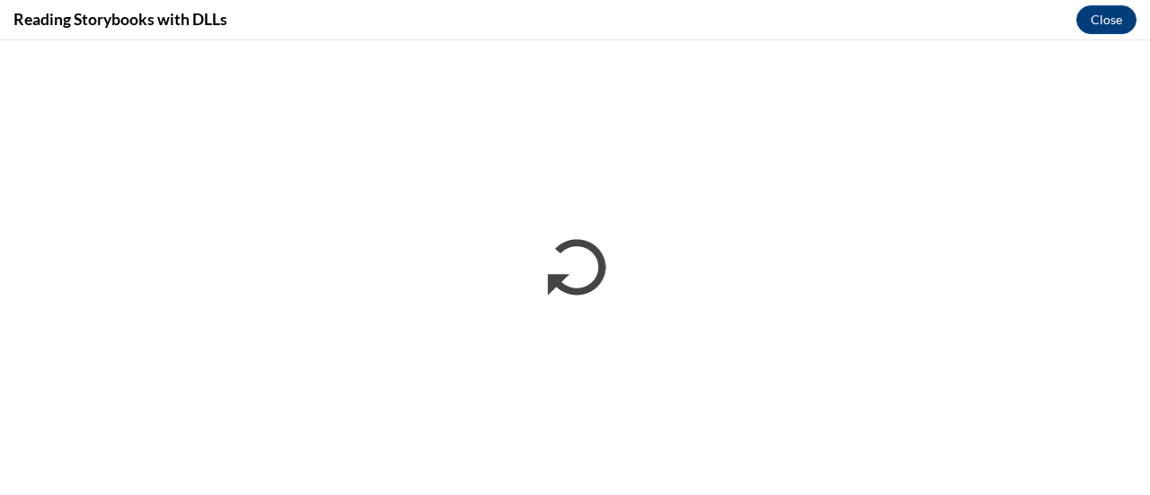
scroll to position [0, 0]
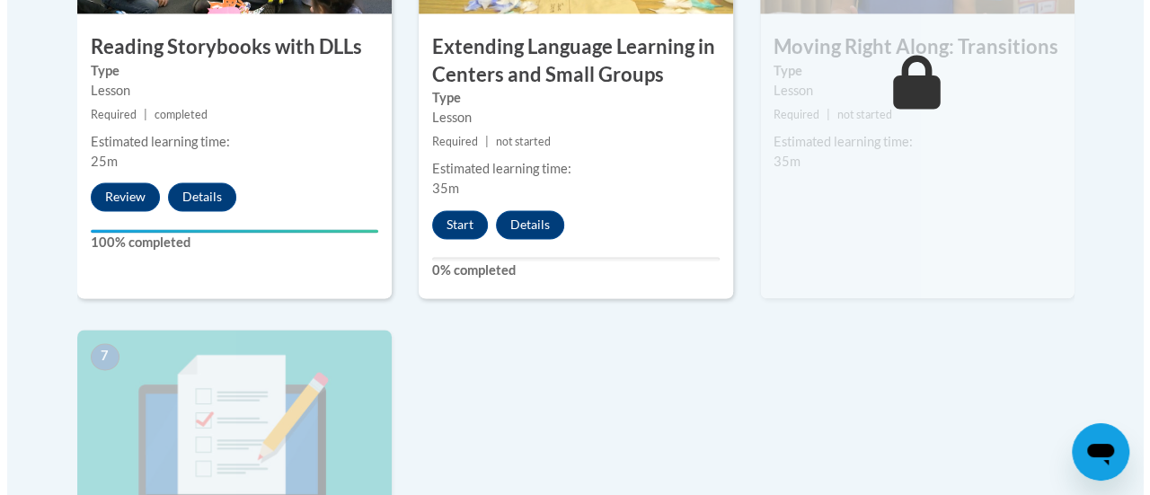
scroll to position [1348, 0]
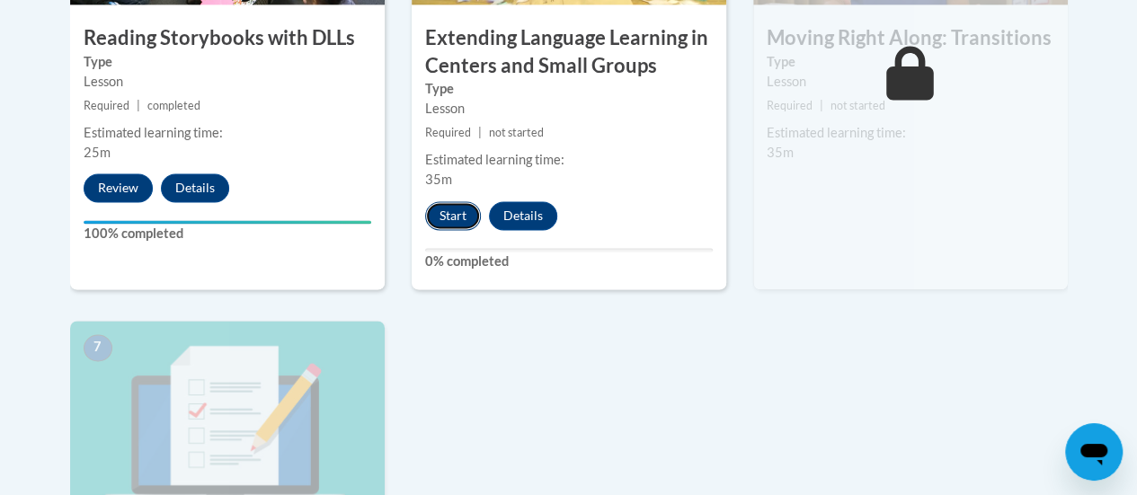
click at [433, 210] on button "Start" at bounding box center [453, 215] width 56 height 29
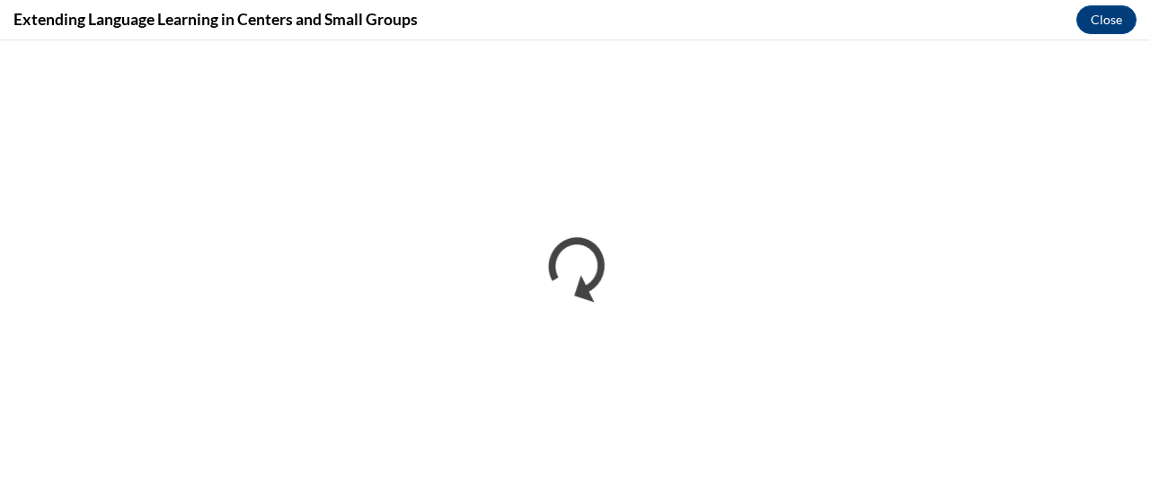
scroll to position [0, 0]
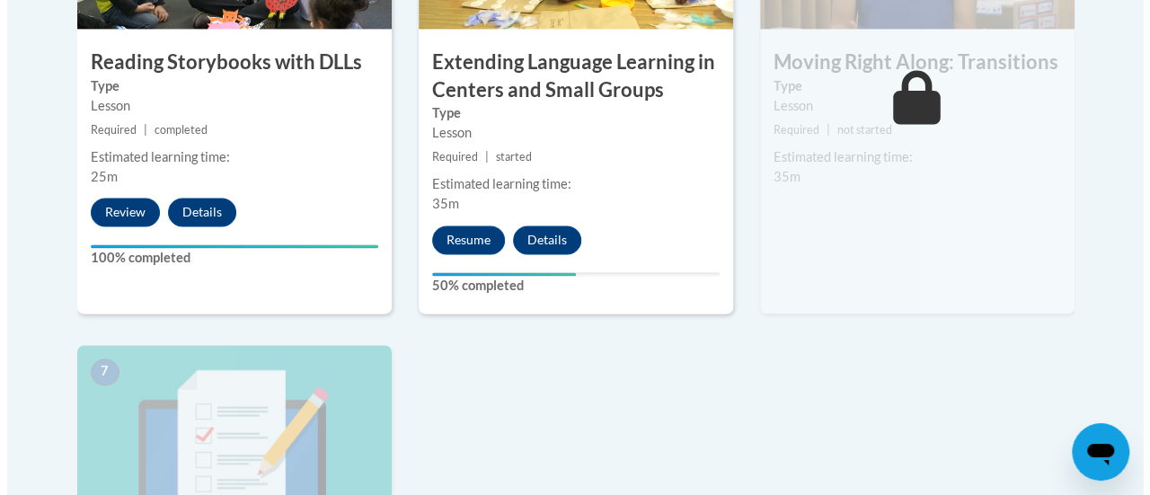
scroll to position [1348, 0]
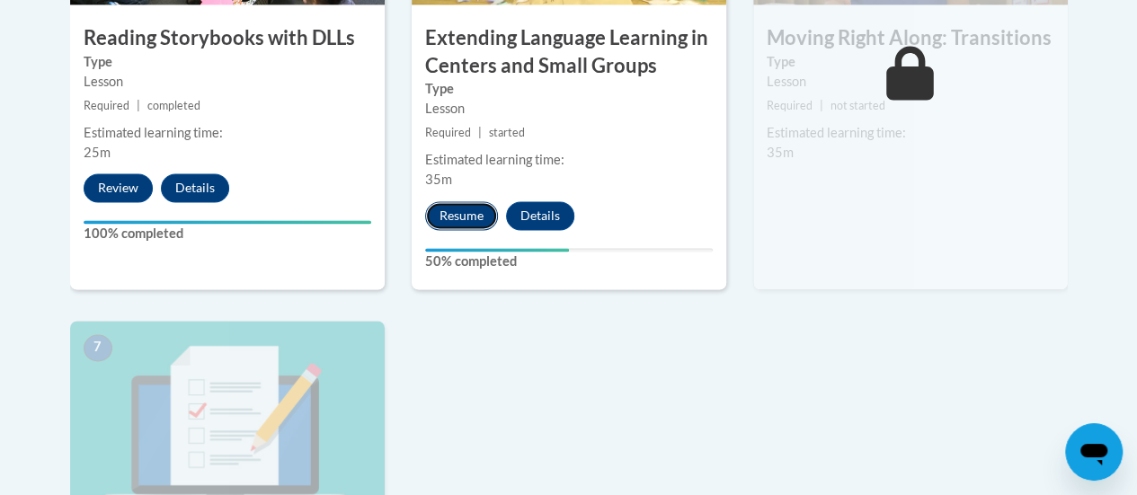
click at [473, 217] on button "Resume" at bounding box center [461, 215] width 73 height 29
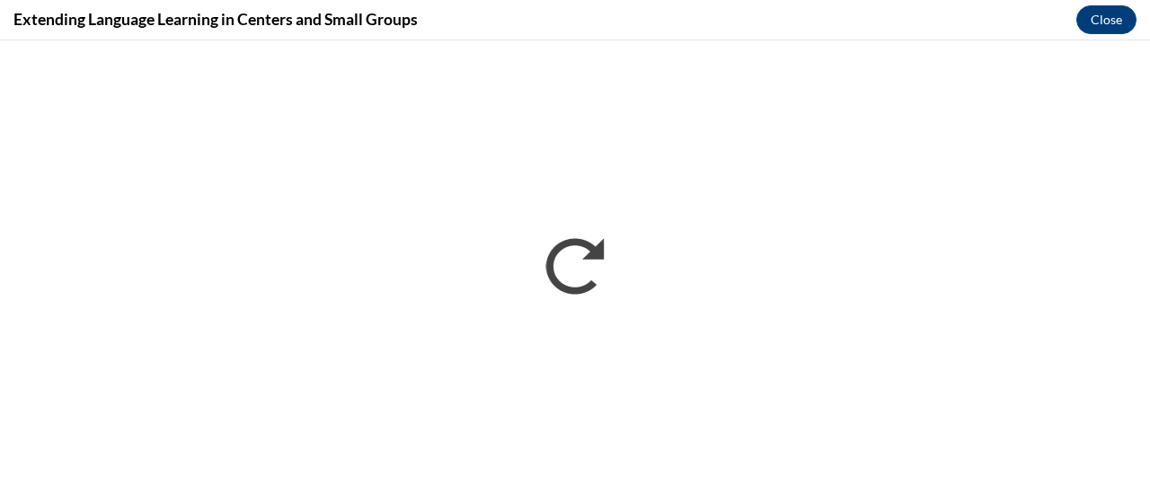
scroll to position [0, 0]
